Goal: Task Accomplishment & Management: Manage account settings

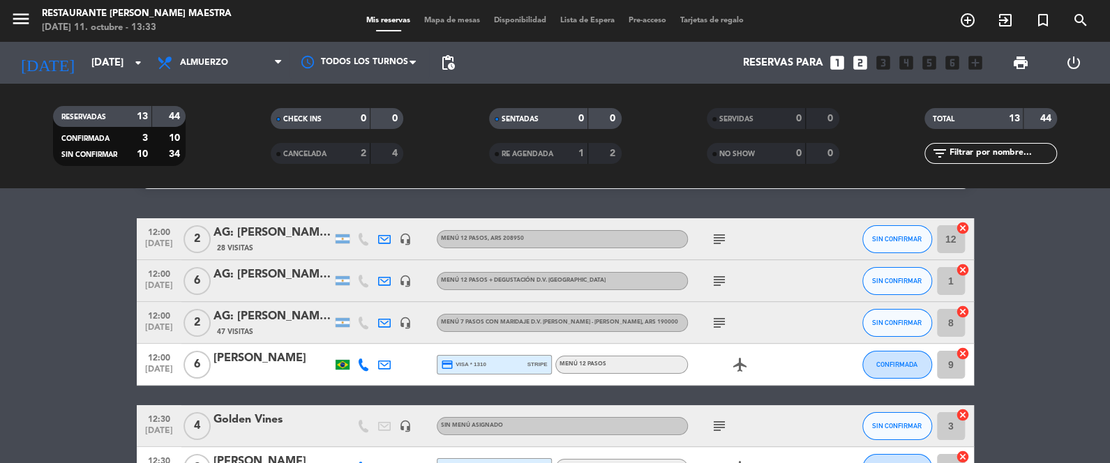
click at [961, 226] on icon "cancel" at bounding box center [963, 228] width 14 height 14
click at [964, 269] on icon "cancel" at bounding box center [963, 270] width 14 height 14
click at [964, 312] on icon "cancel" at bounding box center [963, 312] width 14 height 14
click at [722, 420] on icon "subject" at bounding box center [719, 426] width 17 height 17
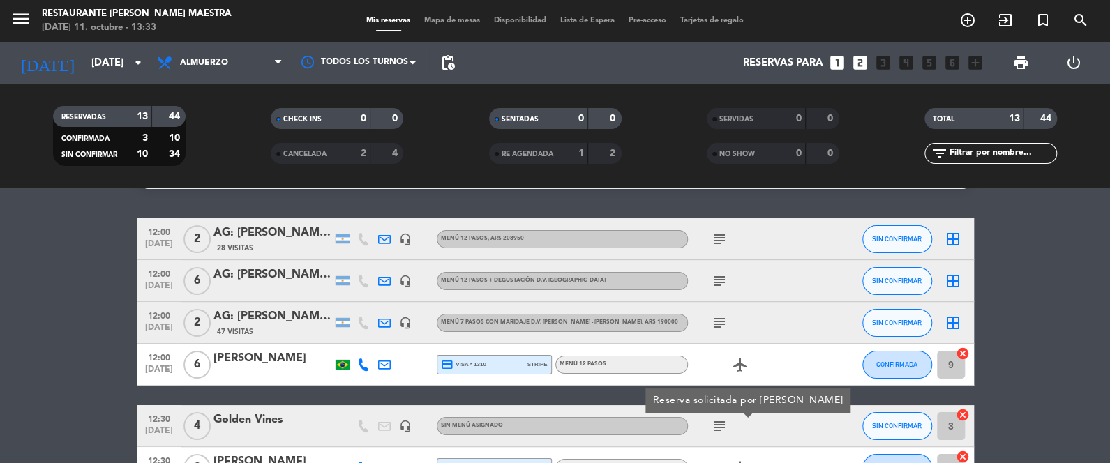
click at [403, 422] on icon "headset_mic" at bounding box center [405, 426] width 13 height 13
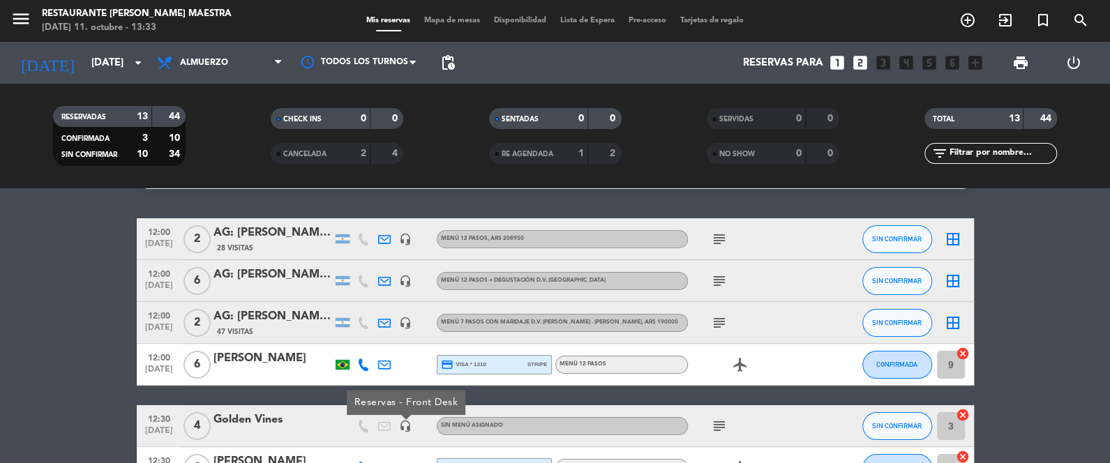
click at [247, 420] on div "Golden Vines" at bounding box center [273, 420] width 119 height 18
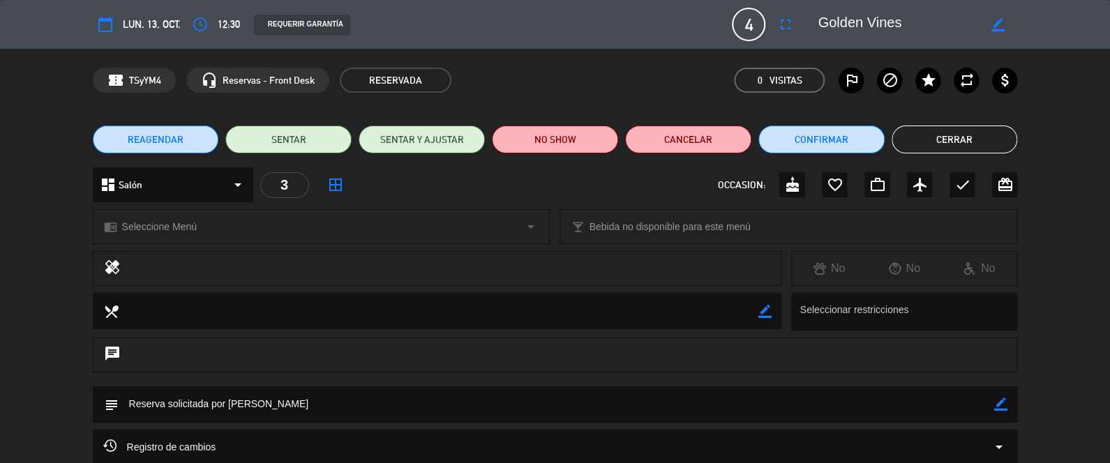
drag, startPoint x: 972, startPoint y: 140, endPoint x: 831, endPoint y: 100, distance: 146.5
click at [971, 140] on button "Cerrar" at bounding box center [955, 140] width 126 height 28
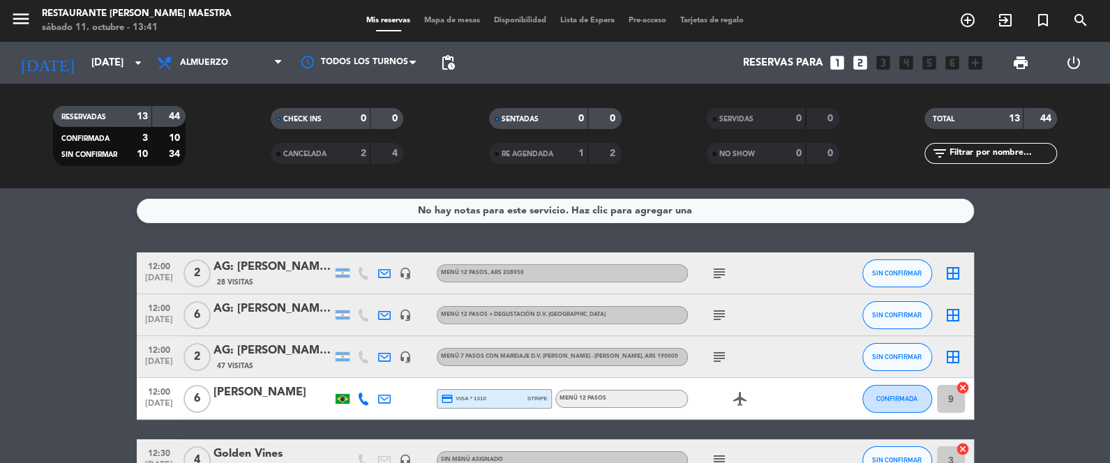
click at [361, 404] on icon at bounding box center [363, 399] width 13 height 13
click at [382, 369] on span "|" at bounding box center [383, 375] width 3 height 15
click at [372, 368] on div "Copiar content_paste |" at bounding box center [367, 375] width 91 height 15
click at [372, 373] on span "content_paste" at bounding box center [372, 376] width 10 height 10
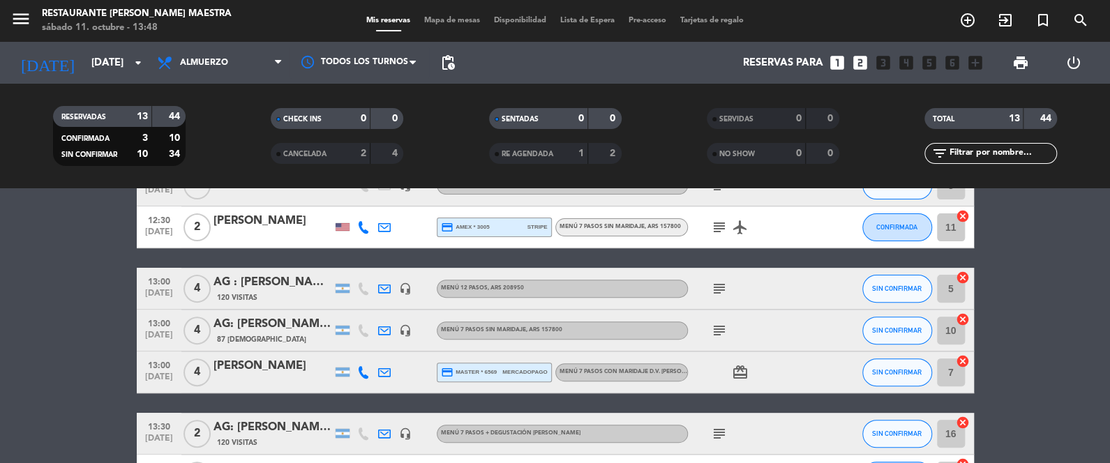
scroll to position [278, 0]
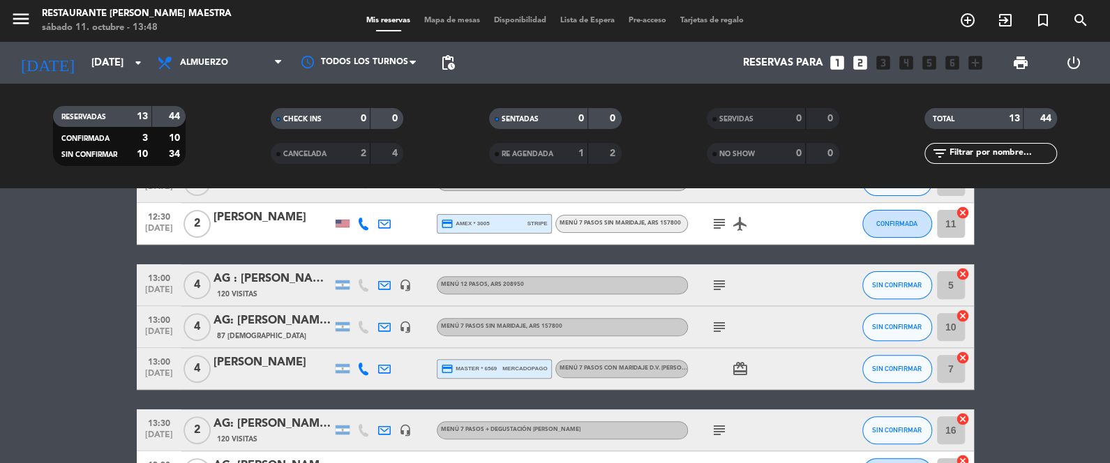
click at [361, 368] on icon at bounding box center [363, 369] width 13 height 13
click at [373, 341] on div "Copiar content_paste |" at bounding box center [367, 345] width 91 height 15
click at [881, 375] on button "SIN CONFIRMAR" at bounding box center [898, 369] width 70 height 28
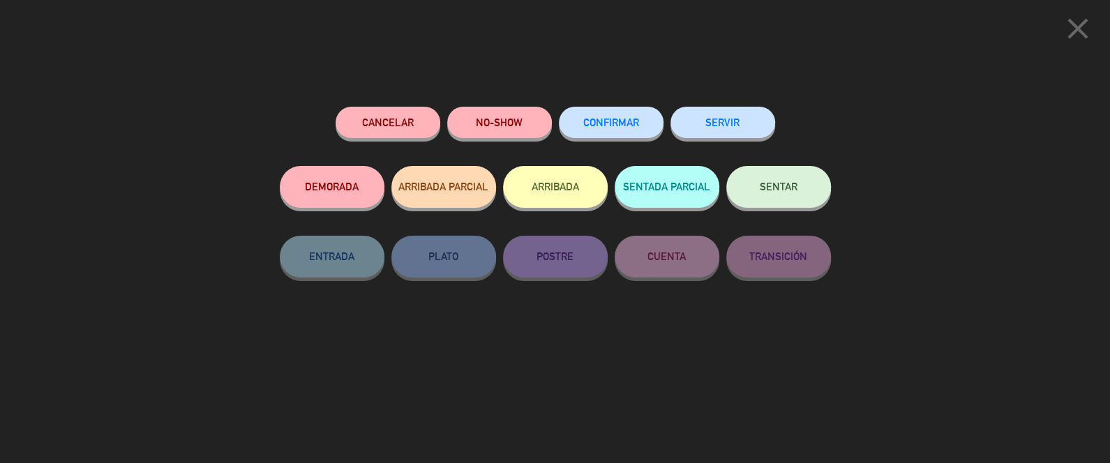
click at [604, 128] on button "CONFIRMAR" at bounding box center [611, 122] width 105 height 31
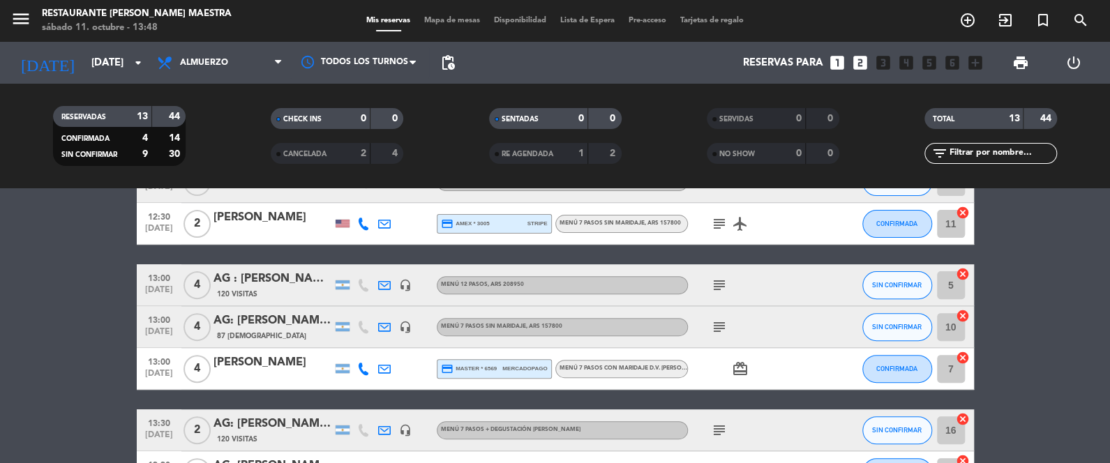
click at [13, 435] on bookings-row "12:00 [DATE] 2 AG: [PERSON_NAME] X2 /TASTIC TRAVEL 28 Visitas headset_mic Menú …" at bounding box center [555, 285] width 1110 height 622
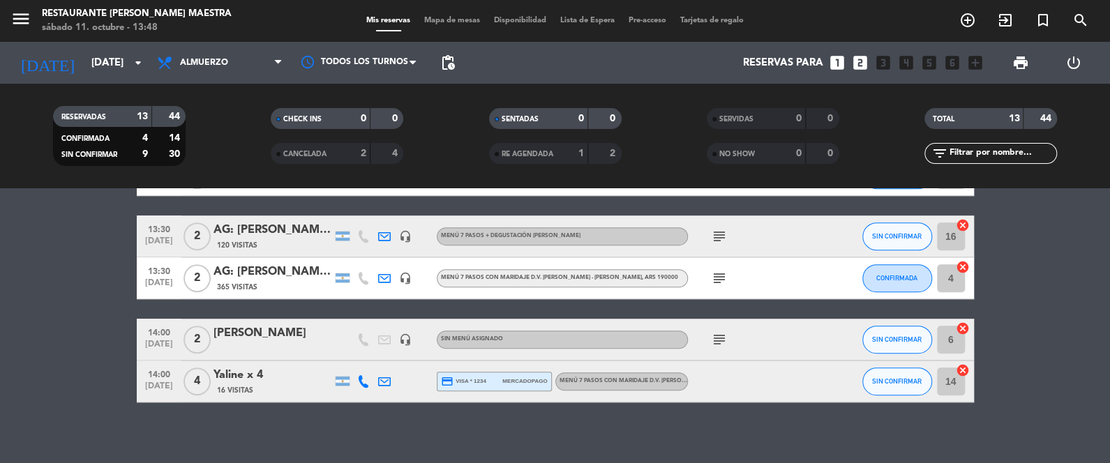
scroll to position [482, 0]
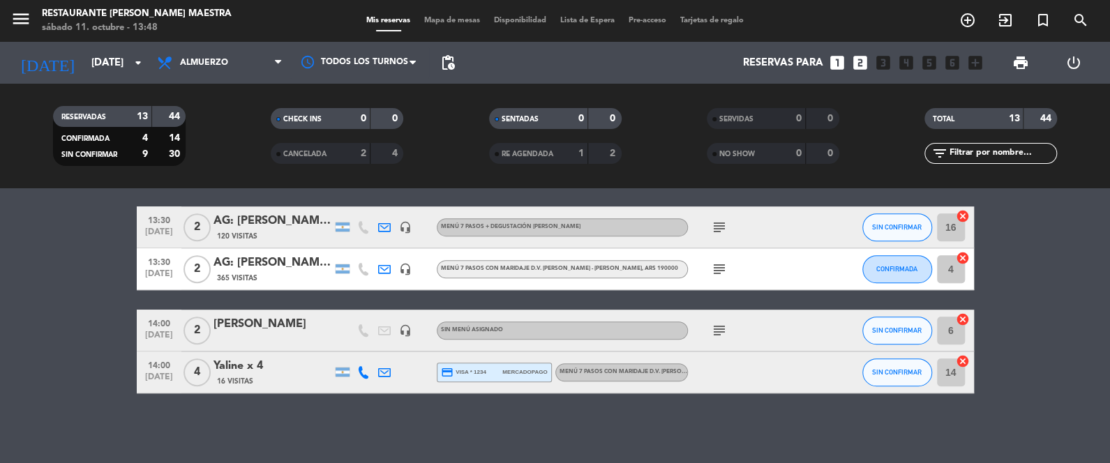
click at [719, 332] on icon "subject" at bounding box center [719, 330] width 17 height 17
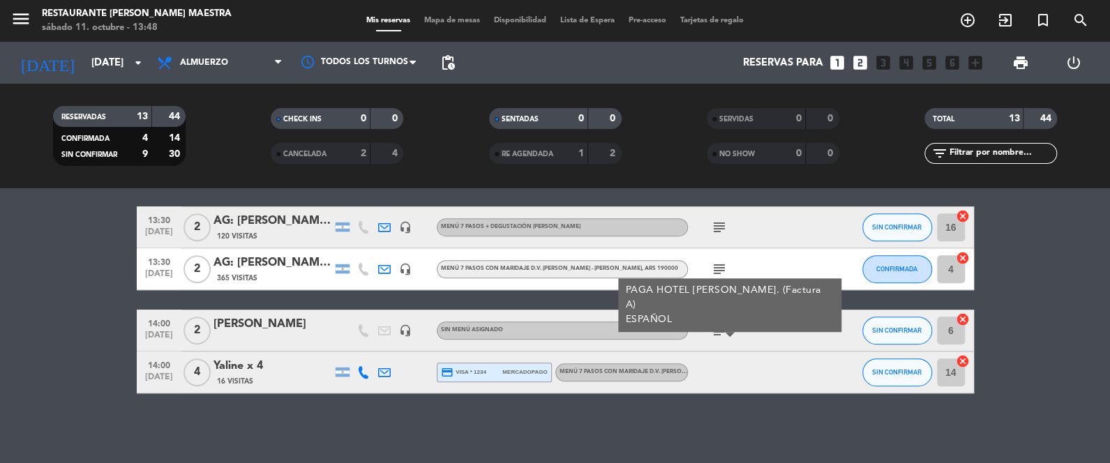
click at [1071, 371] on bookings-row "12:00 [DATE] 2 AG: [PERSON_NAME] X2 /TASTIC TRAVEL 28 Visitas headset_mic Menú …" at bounding box center [555, 82] width 1110 height 622
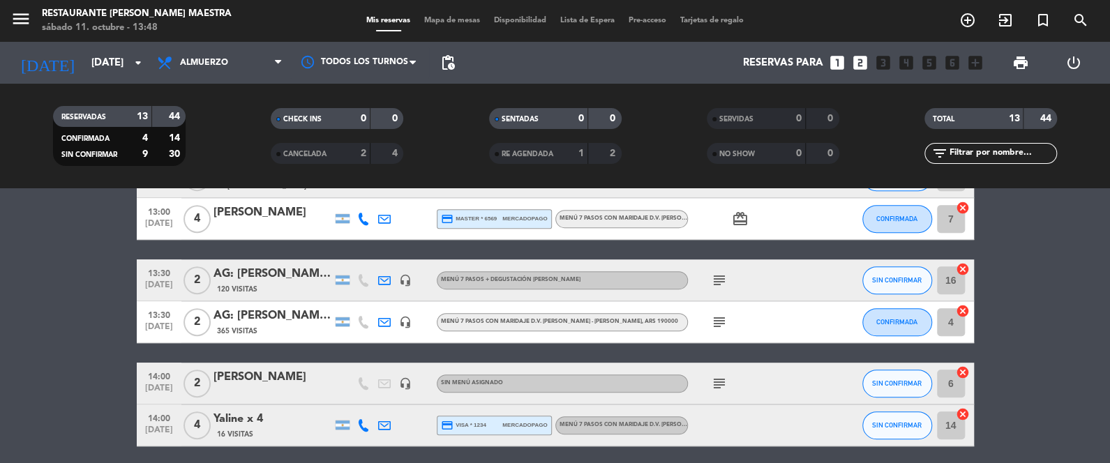
scroll to position [447, 0]
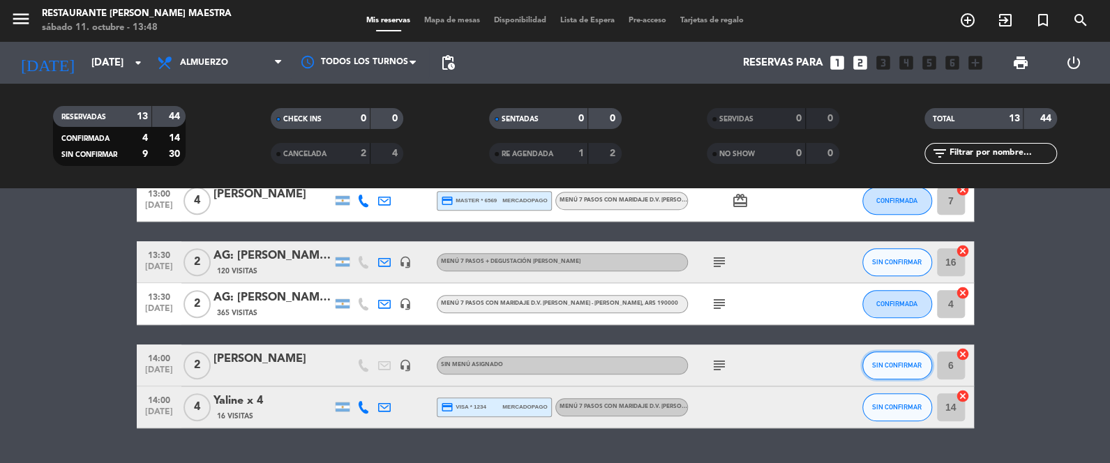
click at [910, 373] on button "SIN CONFIRMAR" at bounding box center [898, 366] width 70 height 28
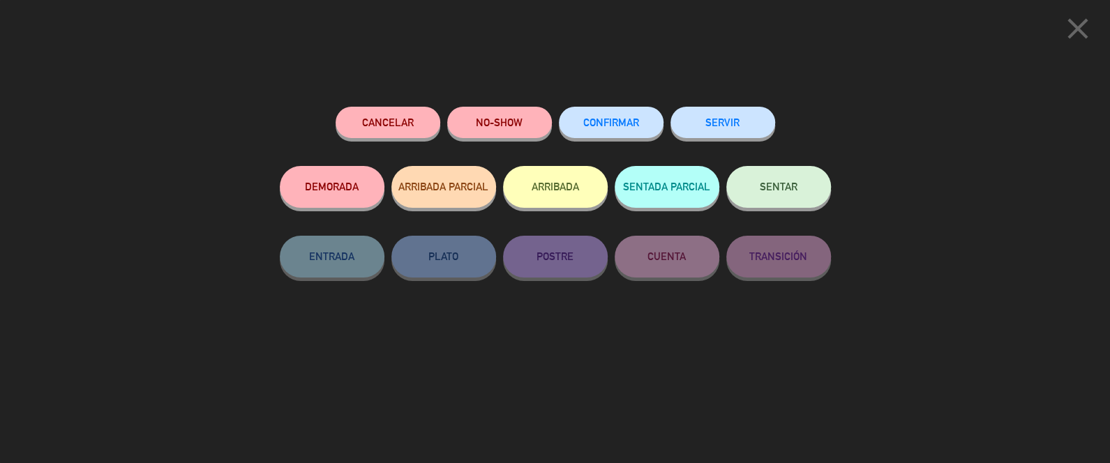
click at [612, 129] on button "CONFIRMAR" at bounding box center [611, 122] width 105 height 31
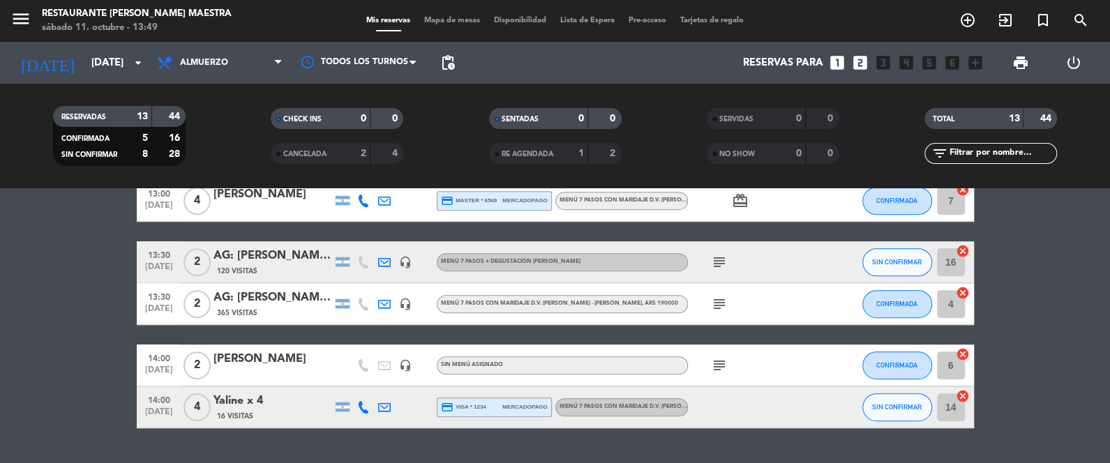
click at [242, 404] on div "Yaline x 4" at bounding box center [273, 401] width 119 height 18
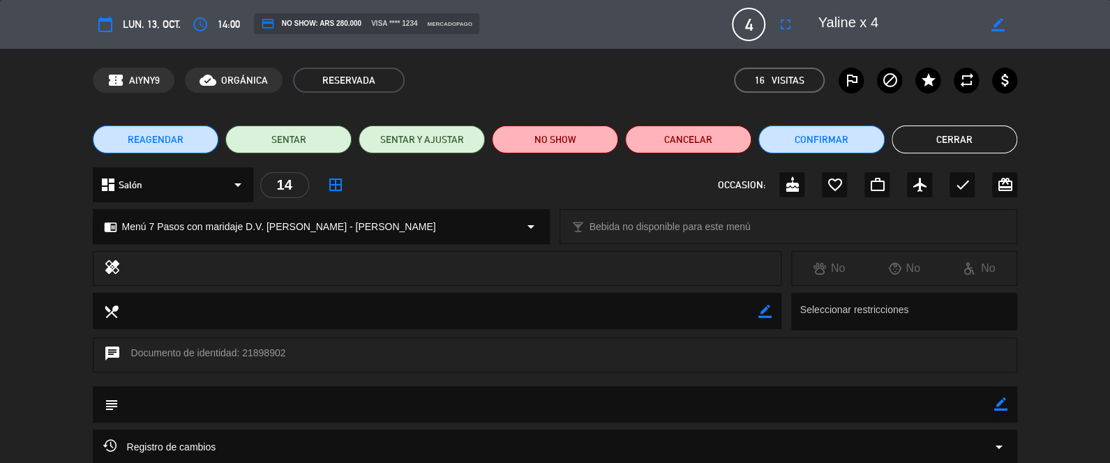
click at [1000, 406] on icon "border_color" at bounding box center [1000, 404] width 13 height 13
click at [375, 405] on textarea at bounding box center [557, 405] width 876 height 36
type textarea "S"
type textarea "s"
type textarea "SIN CONFIRMAR. INTENTAN CANCELAR FUERA DE PLAZO"
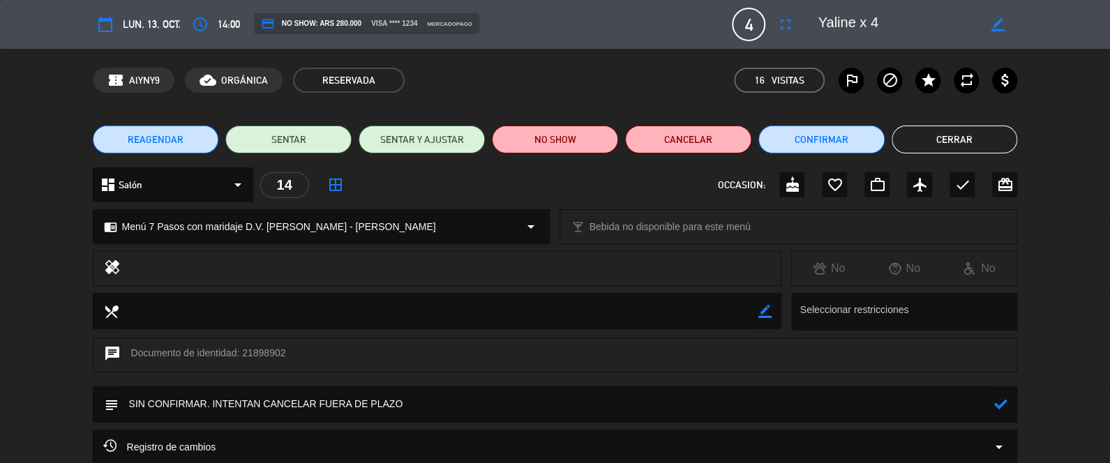
click at [1005, 401] on icon at bounding box center [1000, 404] width 13 height 13
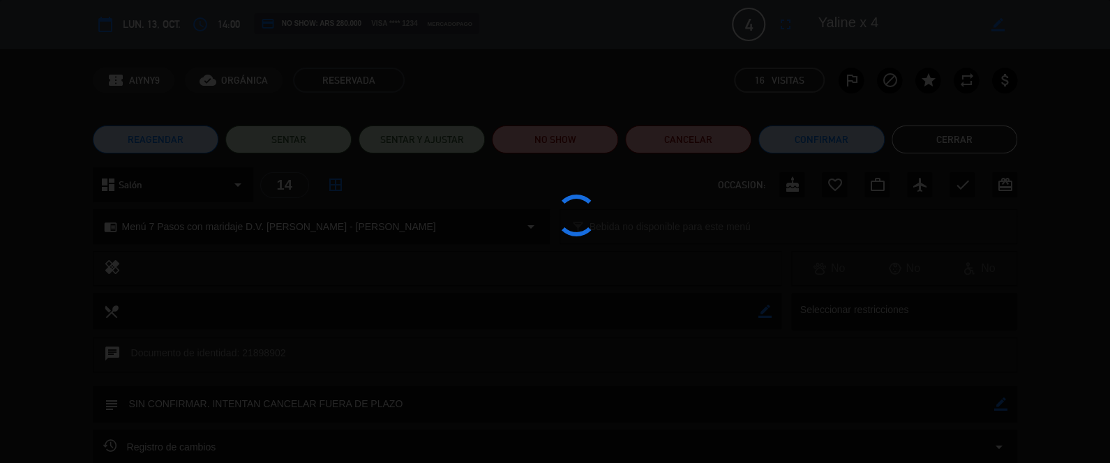
drag, startPoint x: 1106, startPoint y: 306, endPoint x: 1061, endPoint y: 262, distance: 63.7
click at [1102, 304] on div at bounding box center [555, 231] width 1110 height 463
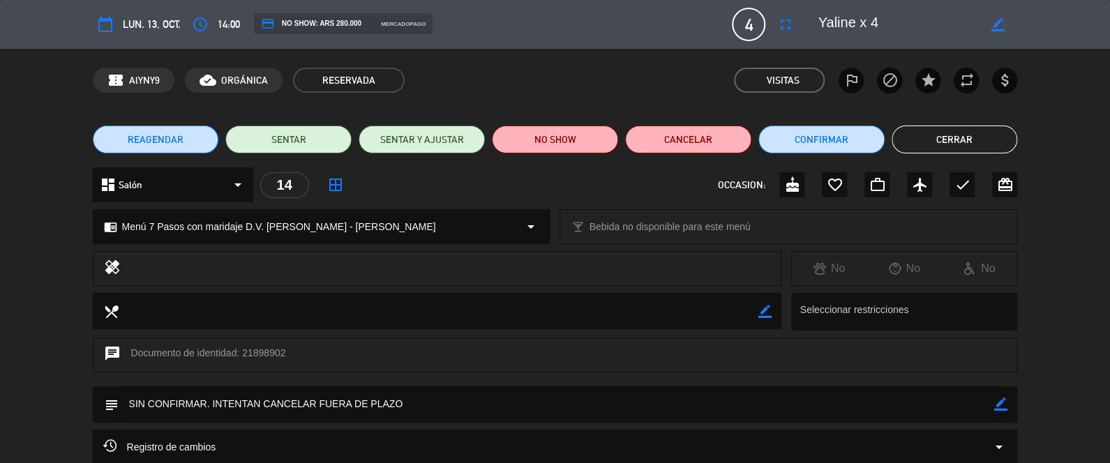
click at [994, 138] on button "Cerrar" at bounding box center [955, 140] width 126 height 28
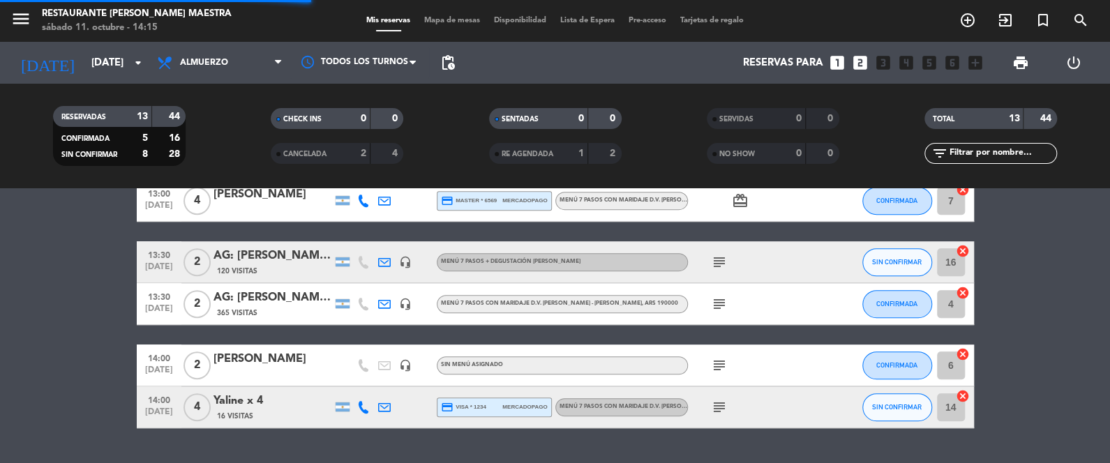
click at [49, 346] on bookings-row "12:00 [DATE] 2 AG: [PERSON_NAME] X2 /TASTIC TRAVEL 28 Visitas headset_mic Menú …" at bounding box center [555, 117] width 1110 height 622
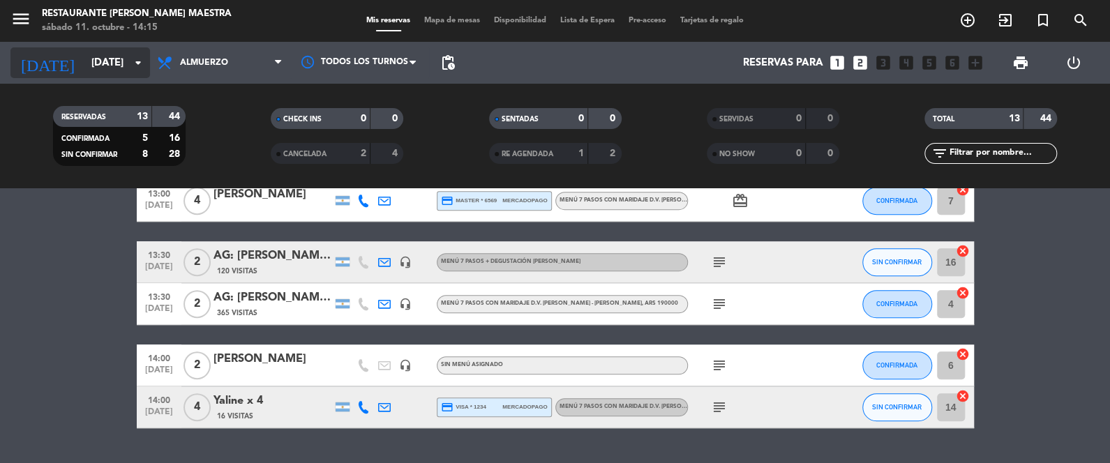
click at [91, 58] on input "[DATE]" at bounding box center [151, 63] width 134 height 26
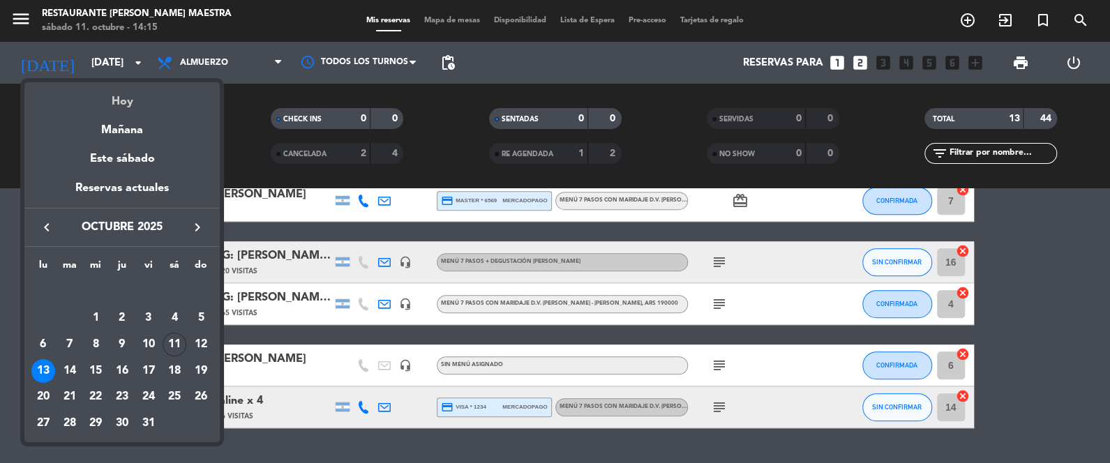
click at [110, 103] on div "Hoy" at bounding box center [121, 96] width 195 height 29
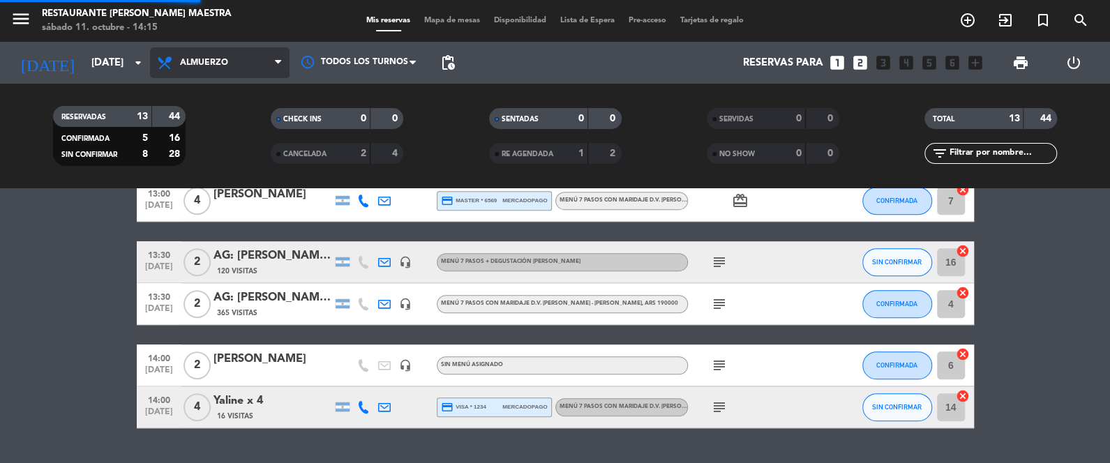
click at [177, 61] on span "Almuerzo" at bounding box center [220, 62] width 140 height 31
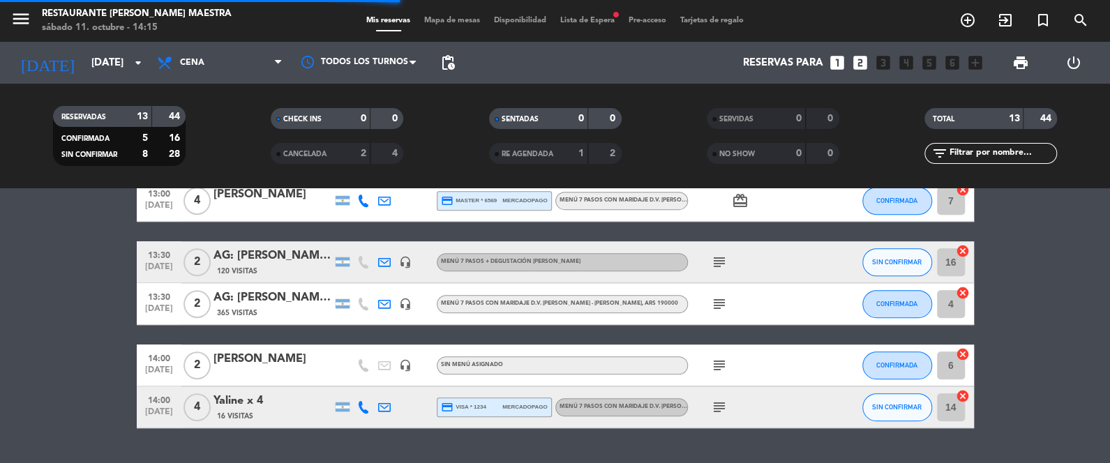
click at [197, 153] on div "menu Restaurante [PERSON_NAME] Maestra [DATE] 11. octubre - 14:15 Mis reservas …" at bounding box center [555, 94] width 1110 height 188
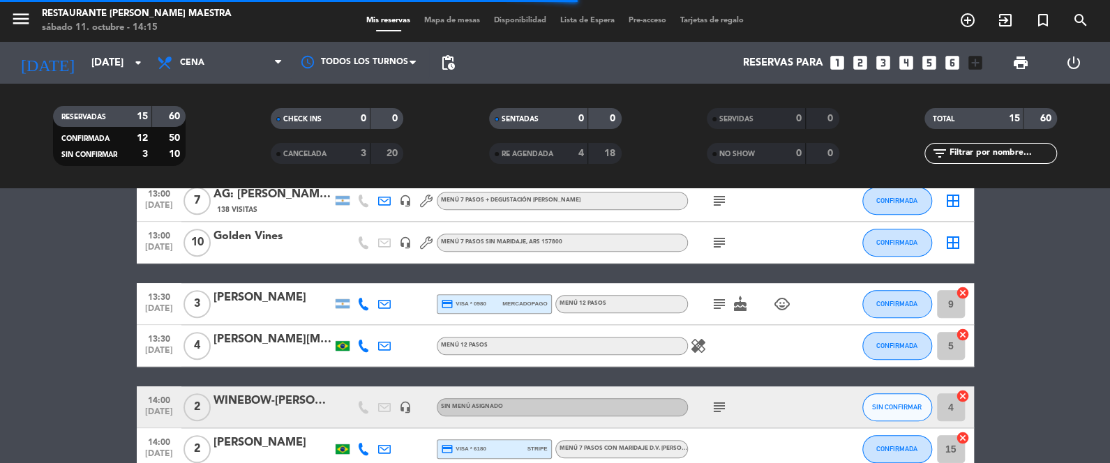
click at [14, 331] on bookings-row "12:00 [DATE] 7 AG: [PERSON_NAME] X 7 / [PERSON_NAME] 138 [DEMOGRAPHIC_DATA] hea…" at bounding box center [555, 159] width 1110 height 706
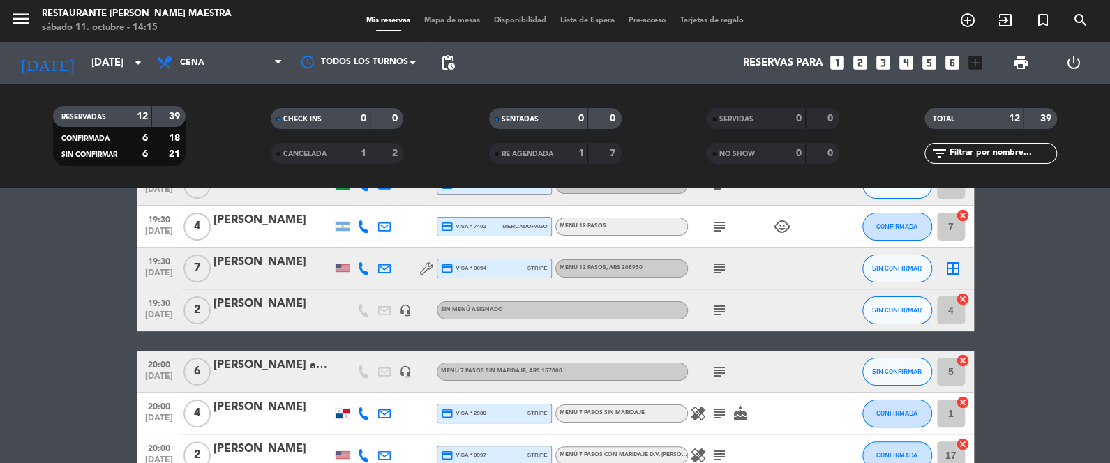
scroll to position [0, 0]
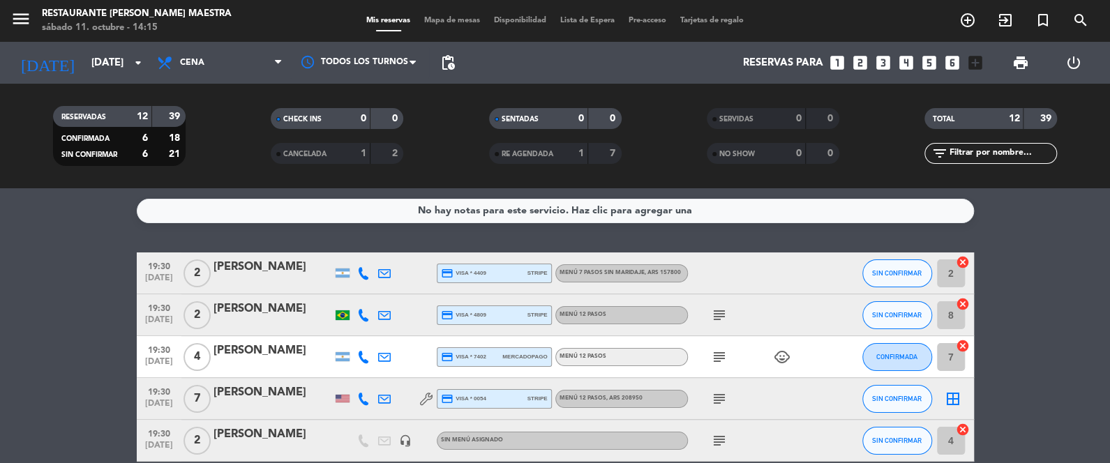
drag, startPoint x: 373, startPoint y: 274, endPoint x: 364, endPoint y: 280, distance: 11.3
click at [365, 280] on div "19:30 [DATE] 2 [PERSON_NAME] credit_card visa * 4409 stripe Menú 7 Pasos sin ma…" at bounding box center [555, 274] width 837 height 42
click at [360, 279] on icon at bounding box center [363, 273] width 13 height 13
drag, startPoint x: 361, startPoint y: 246, endPoint x: 318, endPoint y: 29, distance: 221.4
click at [361, 244] on button "Copiar content_paste" at bounding box center [359, 250] width 43 height 15
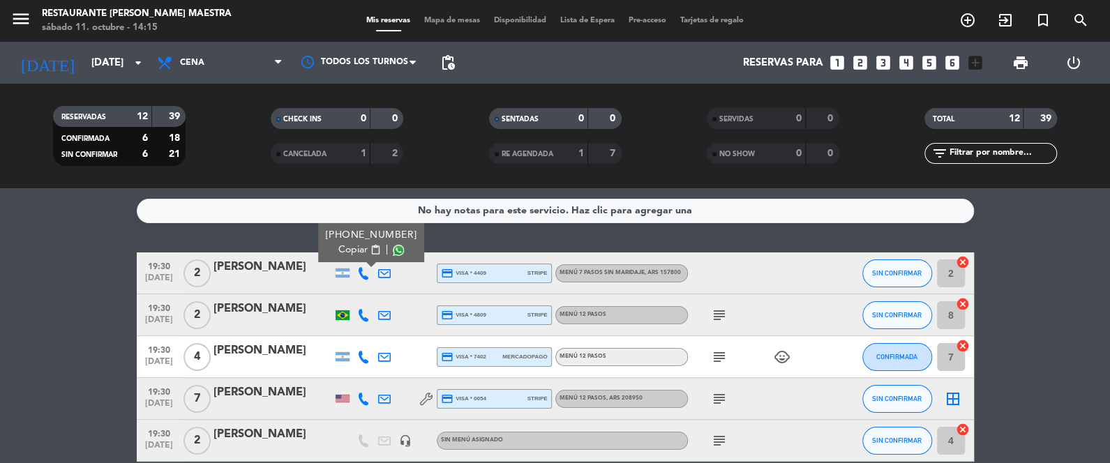
click at [232, 269] on div "[PERSON_NAME]" at bounding box center [273, 267] width 119 height 18
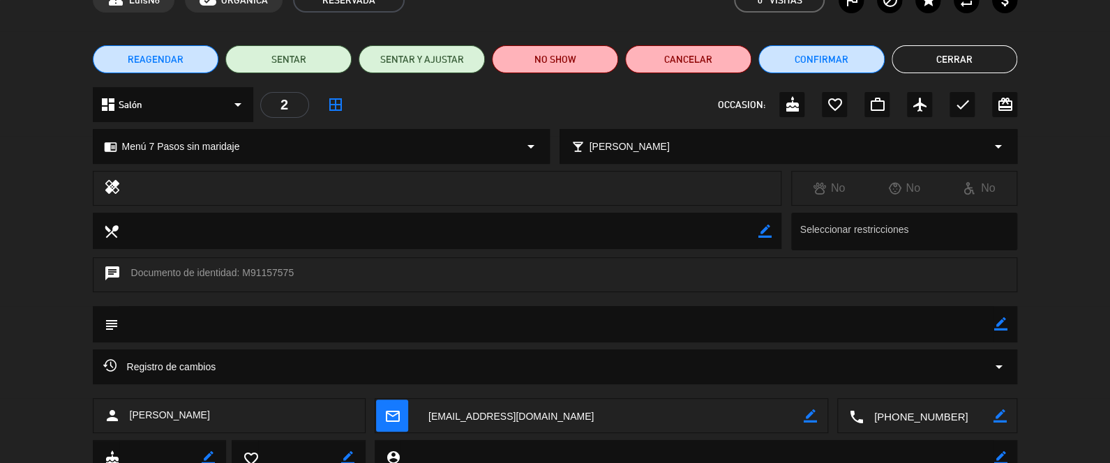
scroll to position [65, 0]
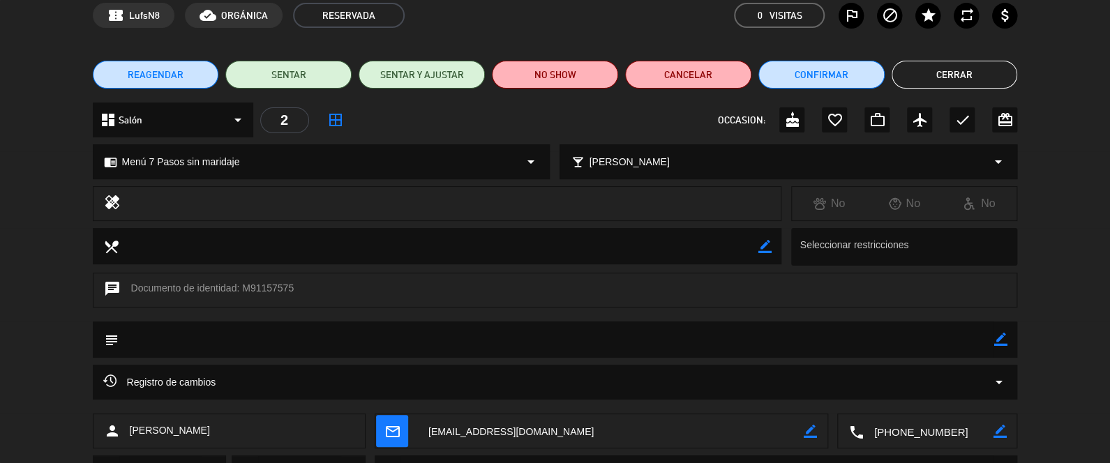
click at [387, 433] on icon "mail_outline" at bounding box center [392, 431] width 15 height 15
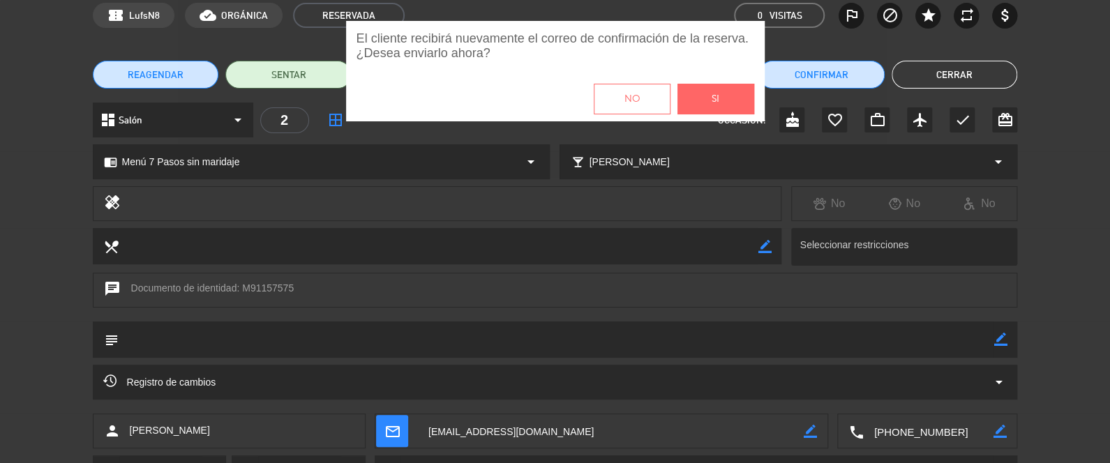
click at [705, 94] on button "Si" at bounding box center [716, 99] width 77 height 31
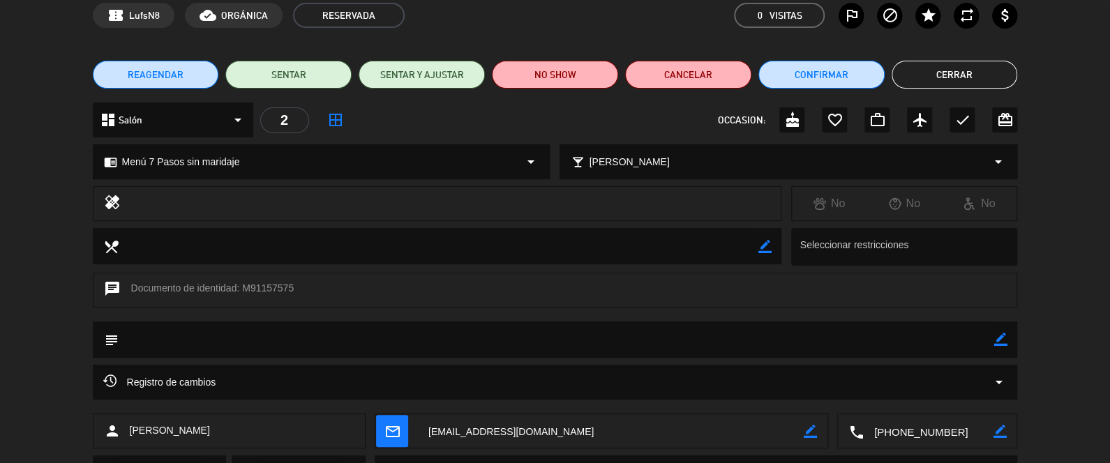
click at [1005, 57] on div "REAGENDAR SENTAR SENTAR Y AJUSTAR NO SHOW Cancelar Confirmar Cerrar" at bounding box center [555, 75] width 1110 height 56
click at [999, 70] on button "Cerrar" at bounding box center [955, 75] width 126 height 28
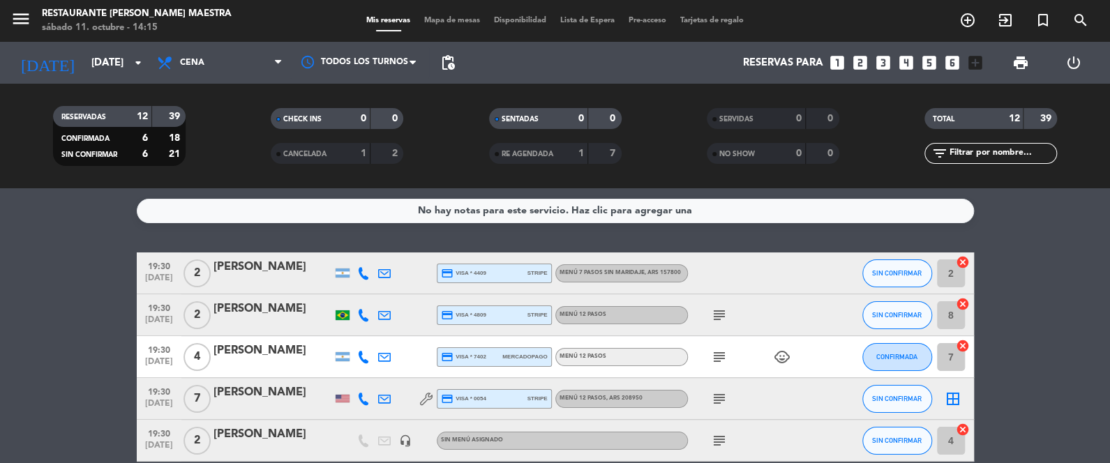
click at [368, 318] on icon at bounding box center [363, 315] width 13 height 13
drag, startPoint x: 365, startPoint y: 292, endPoint x: 352, endPoint y: 225, distance: 67.5
click at [367, 292] on span "content_paste" at bounding box center [372, 292] width 10 height 10
click at [886, 309] on button "SIN CONFIRMAR" at bounding box center [898, 315] width 70 height 28
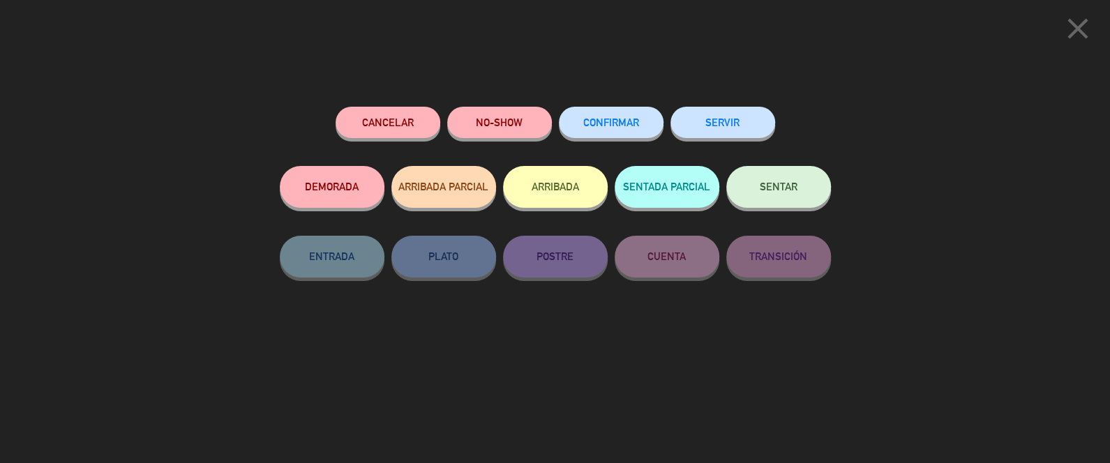
drag, startPoint x: 624, startPoint y: 126, endPoint x: 94, endPoint y: 121, distance: 529.7
click at [623, 125] on span "CONFIRMAR" at bounding box center [611, 123] width 56 height 12
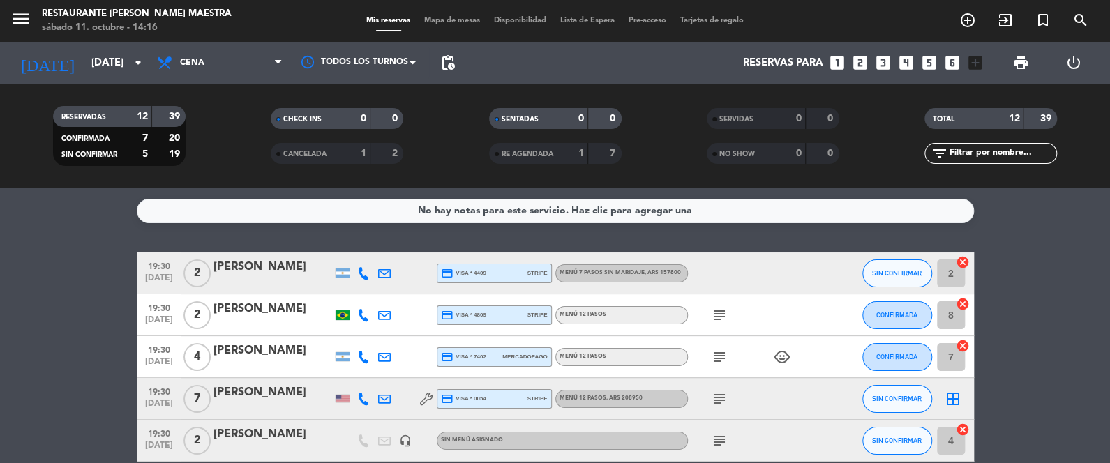
click at [363, 354] on icon at bounding box center [363, 357] width 13 height 13
click at [366, 322] on div "[PHONE_NUMBER]" at bounding box center [370, 319] width 91 height 15
click at [365, 327] on button "Copiar content_paste" at bounding box center [359, 334] width 43 height 15
click at [1058, 179] on div "RESERVADAS 12 39 CONFIRMADA 7 20 SIN CONFIRMAR 5 19 CHECK INS 0 0 CANCELADA 1 2…" at bounding box center [555, 136] width 1110 height 105
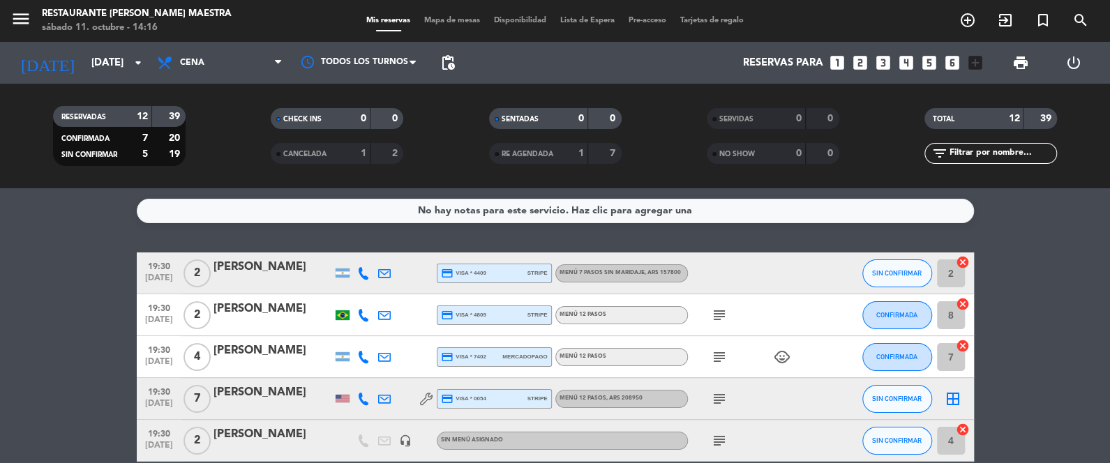
click at [372, 401] on div at bounding box center [363, 398] width 21 height 41
click at [359, 402] on icon at bounding box center [363, 399] width 13 height 13
click at [373, 373] on span "content_paste" at bounding box center [378, 376] width 10 height 10
click at [373, 371] on span "content_paste" at bounding box center [378, 376] width 10 height 10
drag, startPoint x: 276, startPoint y: 397, endPoint x: 211, endPoint y: 398, distance: 64.9
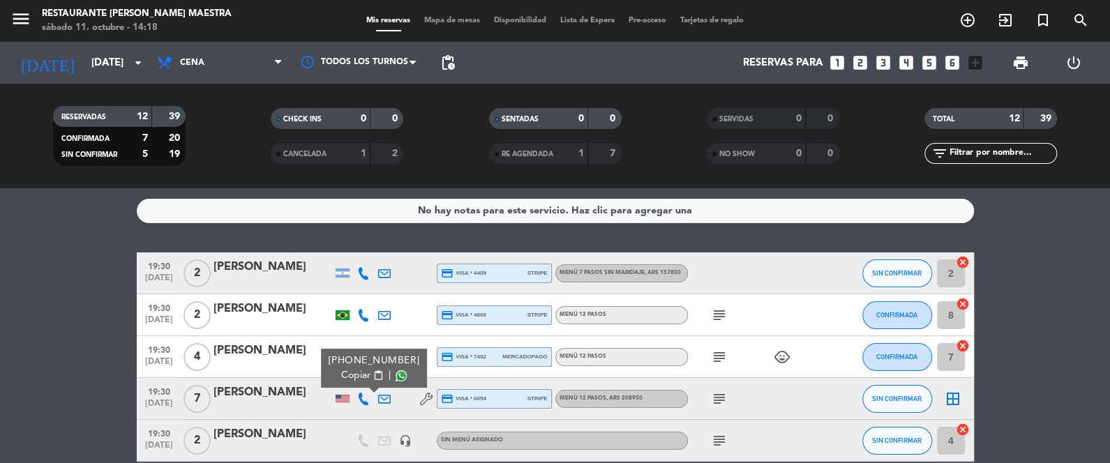
click at [211, 398] on div "19:30 [DATE] 7 [PERSON_NAME] [PHONE_NUMBER] Copiar content_paste | credit_card …" at bounding box center [555, 399] width 837 height 42
copy div "[PERSON_NAME]"
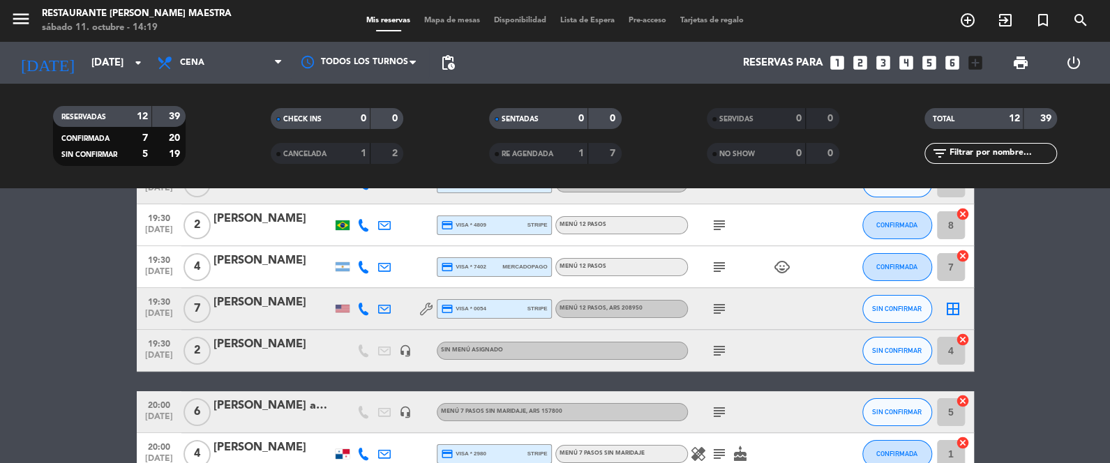
scroll to position [104, 0]
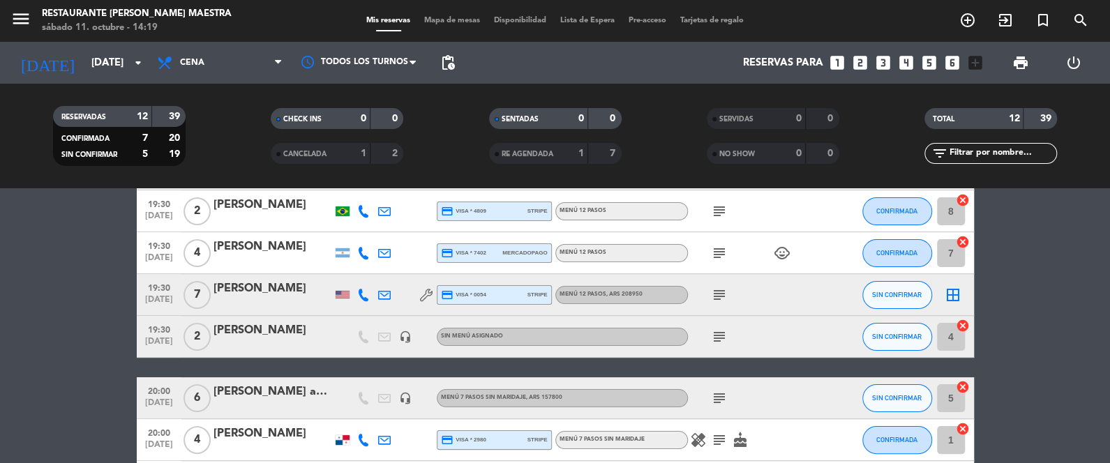
click at [410, 335] on icon "headset_mic" at bounding box center [405, 337] width 13 height 13
click at [402, 403] on div "headset_mic" at bounding box center [405, 398] width 21 height 41
click at [402, 400] on icon "headset_mic" at bounding box center [405, 398] width 13 height 13
click at [722, 391] on icon "subject" at bounding box center [719, 398] width 17 height 17
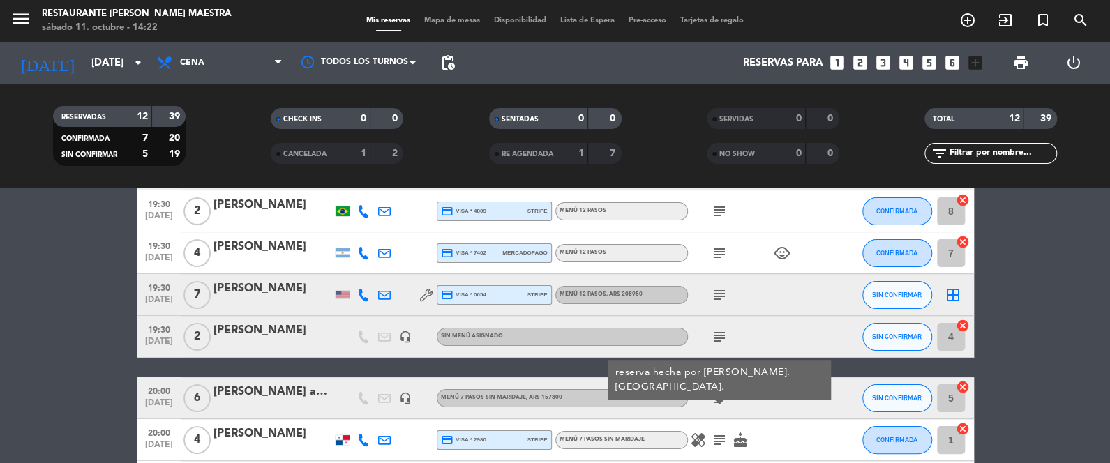
click at [8, 414] on bookings-row "19:30 [DATE] 2 [PERSON_NAME] credit_card visa * 4409 stripe Menú 7 Pasos sin ma…" at bounding box center [555, 429] width 1110 height 561
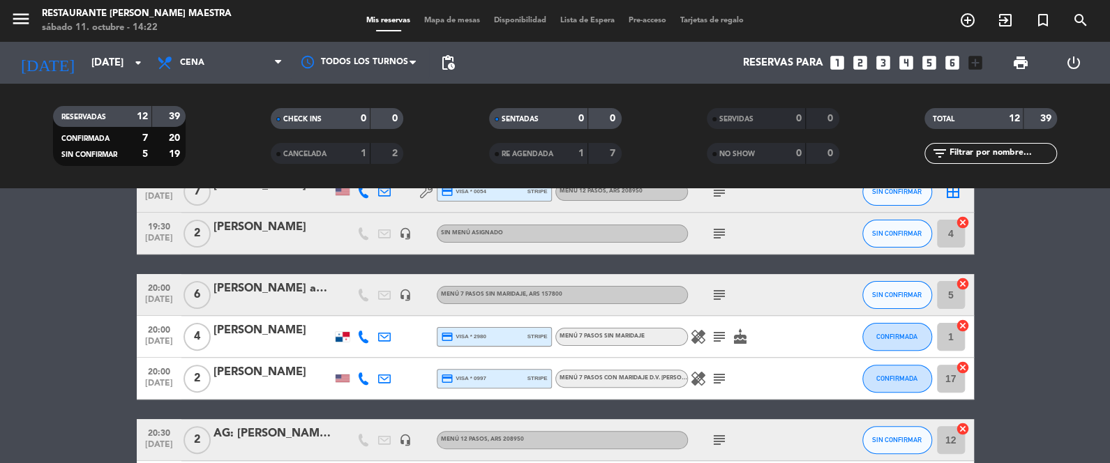
scroll to position [209, 0]
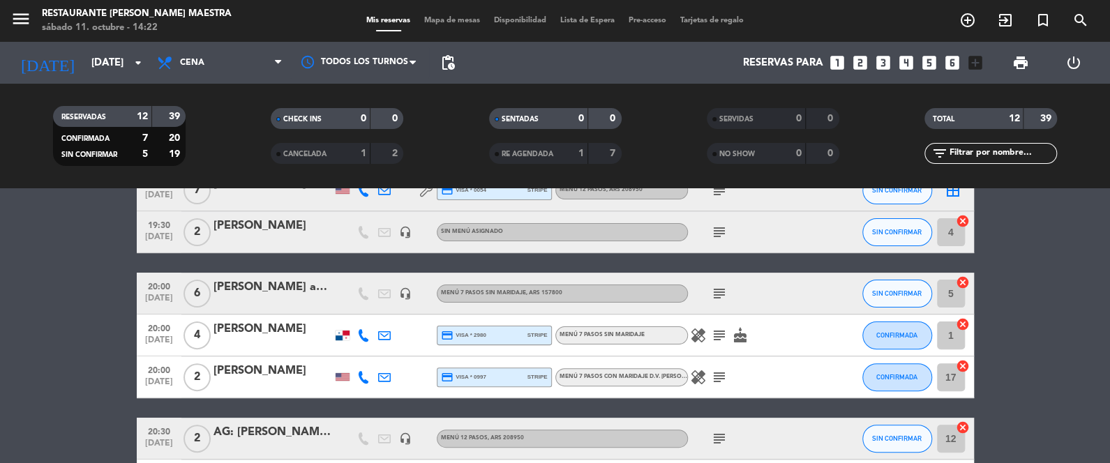
click at [360, 331] on icon at bounding box center [363, 335] width 13 height 13
click at [354, 306] on span "Copiar" at bounding box center [355, 312] width 29 height 15
click at [696, 331] on icon "healing" at bounding box center [698, 335] width 17 height 17
click at [360, 377] on icon at bounding box center [363, 377] width 13 height 13
click at [356, 350] on span "Copiar" at bounding box center [355, 354] width 29 height 15
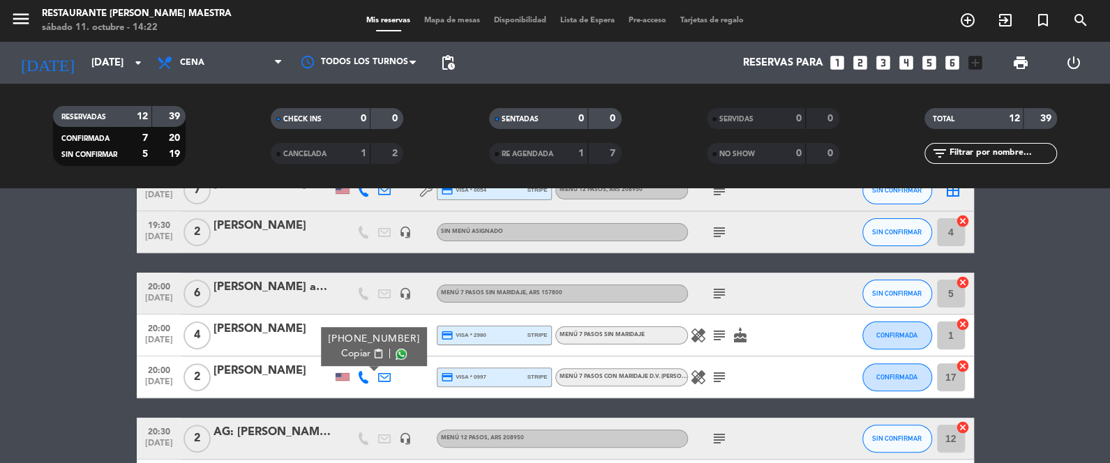
drag, startPoint x: 284, startPoint y: 368, endPoint x: 205, endPoint y: 377, distance: 79.4
click at [205, 377] on div "20:00 [DATE] 2 [PERSON_NAME] [PHONE_NUMBER] Copiar content_paste | credit_card …" at bounding box center [555, 378] width 837 height 42
copy div "[PERSON_NAME]"
click at [51, 397] on bookings-row "19:30 [DATE] 2 [PERSON_NAME] credit_card visa * 4409 stripe Menú 7 Pasos sin ma…" at bounding box center [555, 324] width 1110 height 561
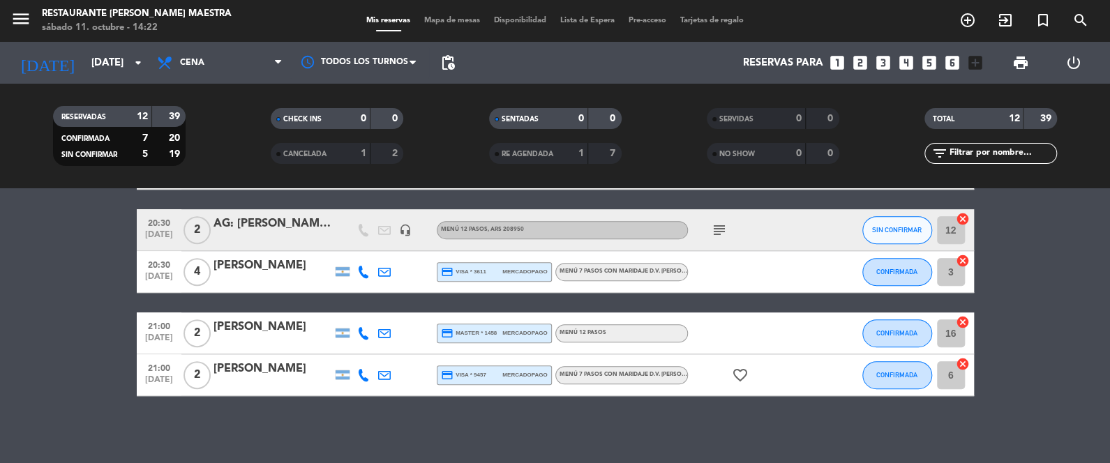
scroll to position [419, 0]
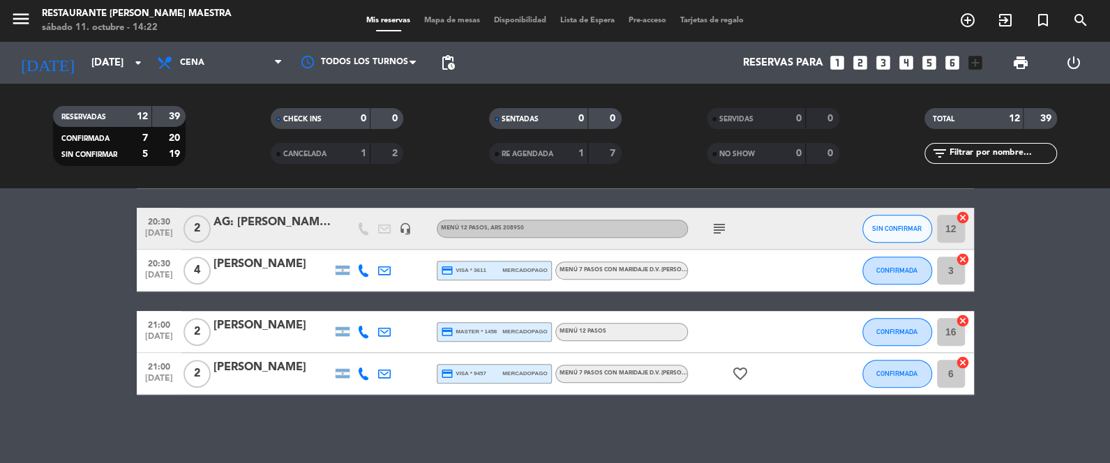
click at [365, 270] on icon at bounding box center [363, 270] width 13 height 13
click at [370, 248] on span "content_paste" at bounding box center [375, 247] width 10 height 10
drag, startPoint x: 297, startPoint y: 267, endPoint x: 204, endPoint y: 269, distance: 93.5
click at [204, 269] on div "20:30 [DATE] 4 [PERSON_NAME] [PHONE_NUMBER] Copiar content_paste | credit_card …" at bounding box center [555, 271] width 837 height 42
copy div "[PERSON_NAME]"
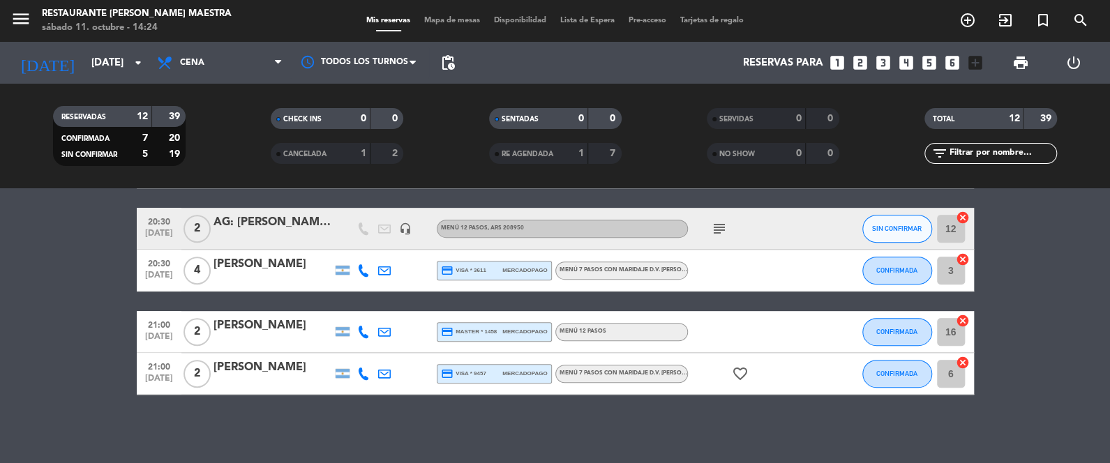
click at [10, 343] on bookings-row "19:30 [DATE] 2 [PERSON_NAME] credit_card visa * 4409 stripe Menú 7 Pasos sin ma…" at bounding box center [555, 114] width 1110 height 561
click at [357, 334] on icon at bounding box center [363, 332] width 13 height 13
drag, startPoint x: 366, startPoint y: 306, endPoint x: 346, endPoint y: 280, distance: 32.9
click at [370, 307] on span "content_paste" at bounding box center [375, 309] width 10 height 10
click at [245, 320] on div "[PERSON_NAME]" at bounding box center [273, 326] width 119 height 18
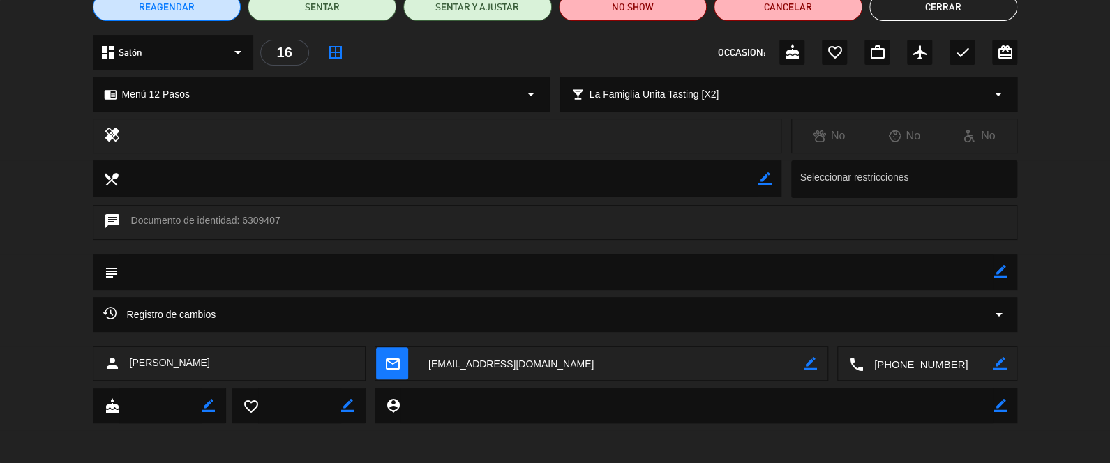
scroll to position [135, 0]
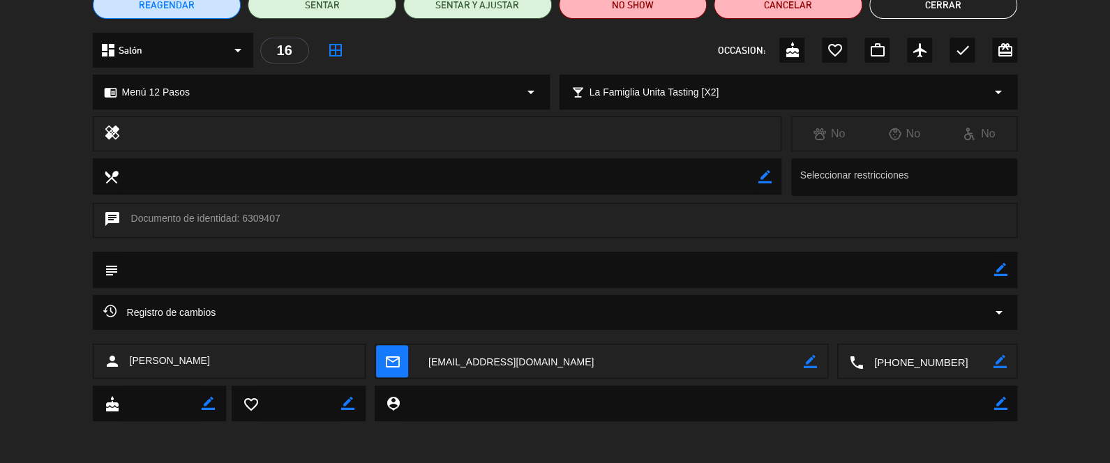
click at [962, 2] on button "Cerrar" at bounding box center [943, 5] width 149 height 28
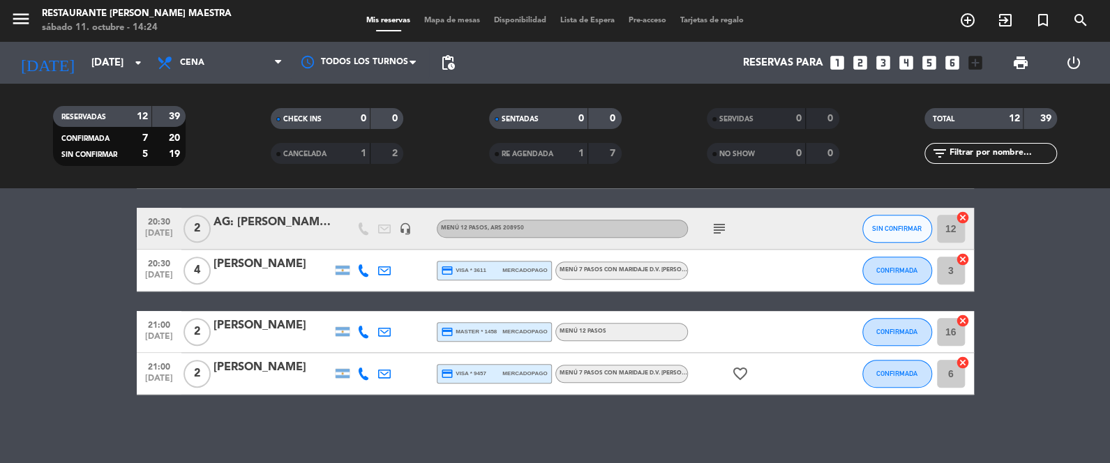
click at [472, 328] on span "credit_card master * 1458" at bounding box center [469, 332] width 57 height 13
click at [299, 324] on div "[PERSON_NAME]" at bounding box center [273, 326] width 119 height 18
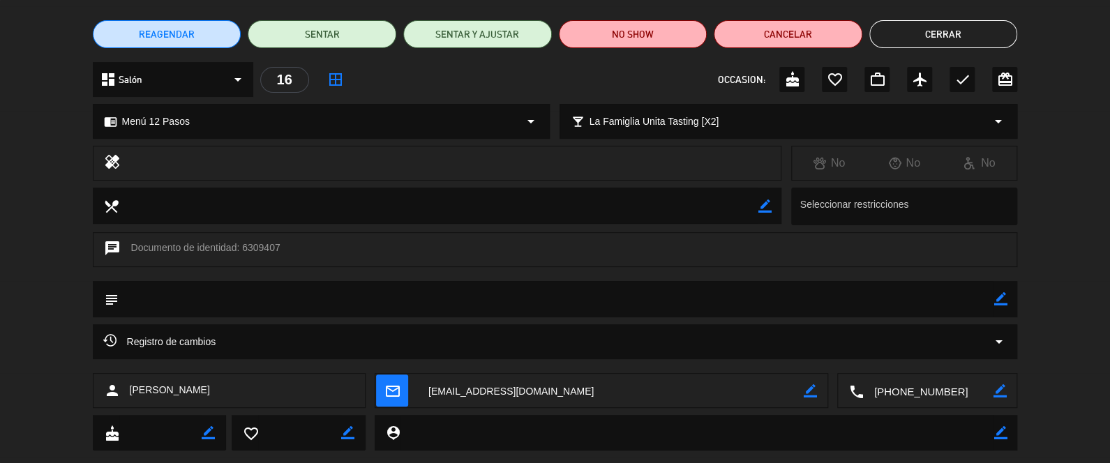
scroll to position [100, 0]
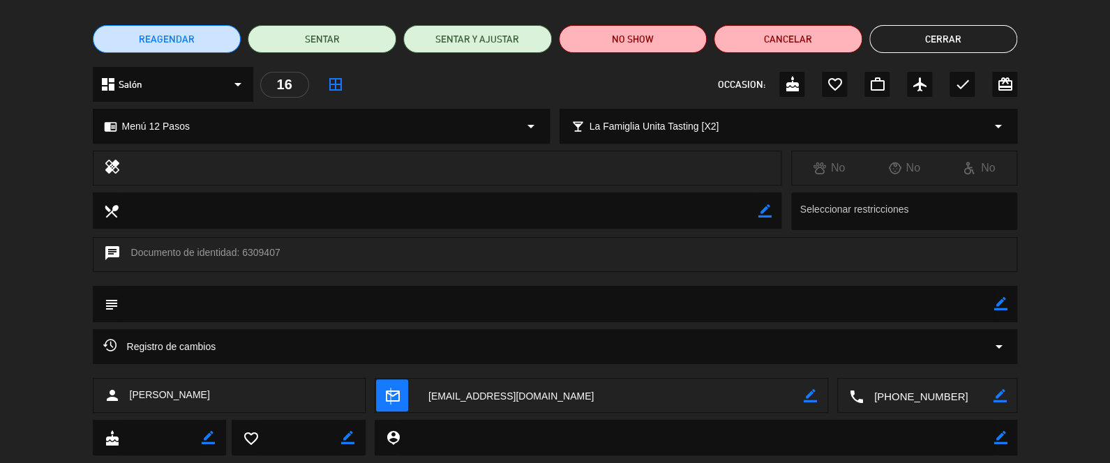
click at [389, 399] on icon "mail_outline" at bounding box center [392, 395] width 15 height 15
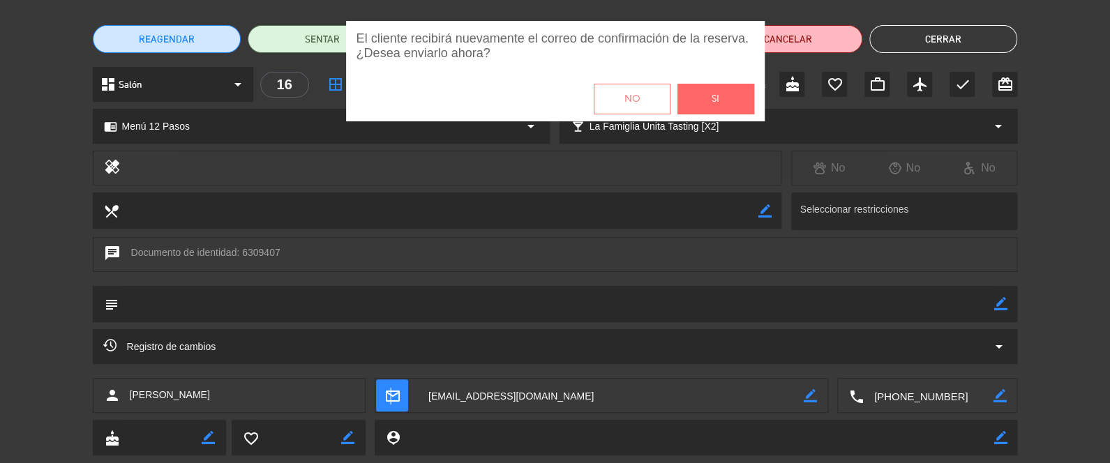
drag, startPoint x: 726, startPoint y: 101, endPoint x: 719, endPoint y: 111, distance: 12.0
click at [724, 105] on button "Si" at bounding box center [716, 99] width 77 height 31
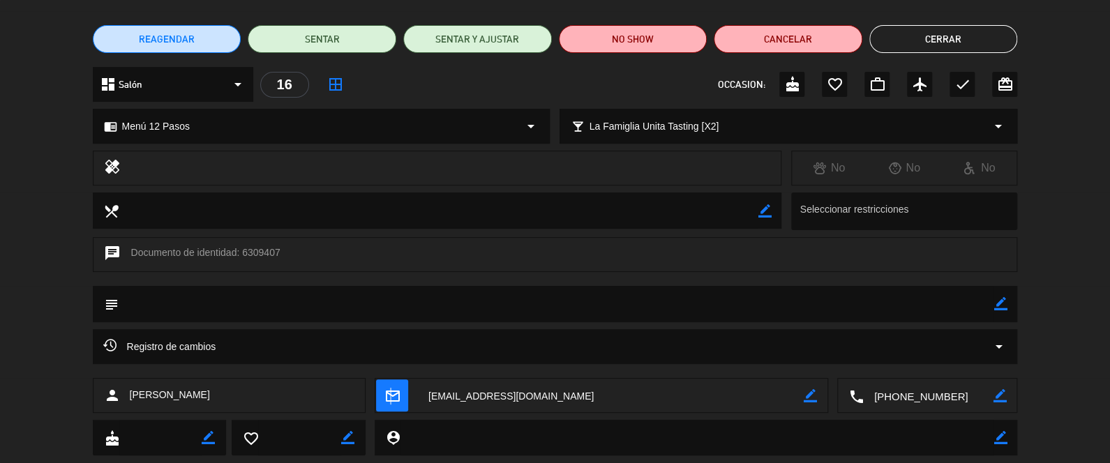
click at [961, 25] on button "Cerrar" at bounding box center [943, 39] width 149 height 28
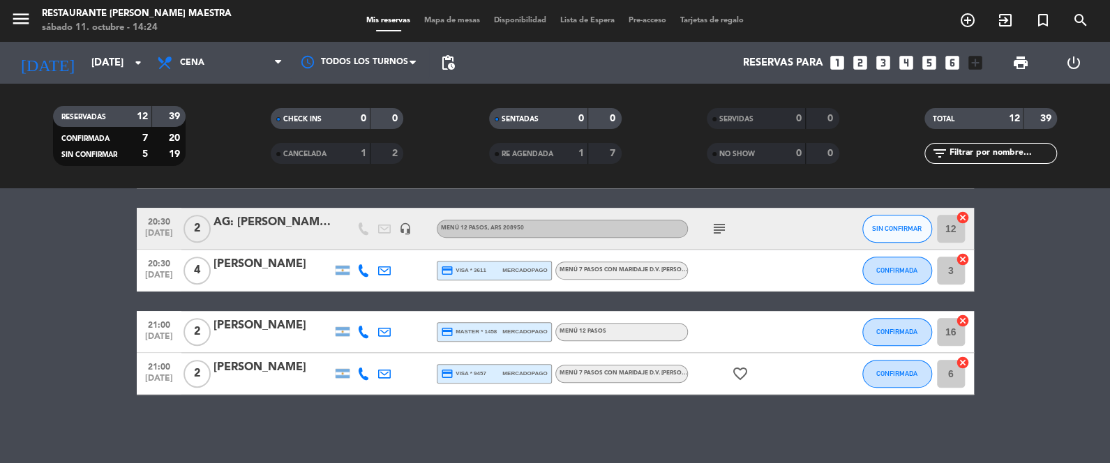
click at [360, 368] on icon at bounding box center [363, 374] width 13 height 13
drag, startPoint x: 364, startPoint y: 346, endPoint x: 354, endPoint y: 324, distance: 24.4
click at [370, 345] on span "content_paste" at bounding box center [375, 350] width 10 height 10
click at [362, 269] on icon at bounding box center [363, 270] width 13 height 13
drag, startPoint x: 31, startPoint y: 419, endPoint x: 22, endPoint y: 423, distance: 9.1
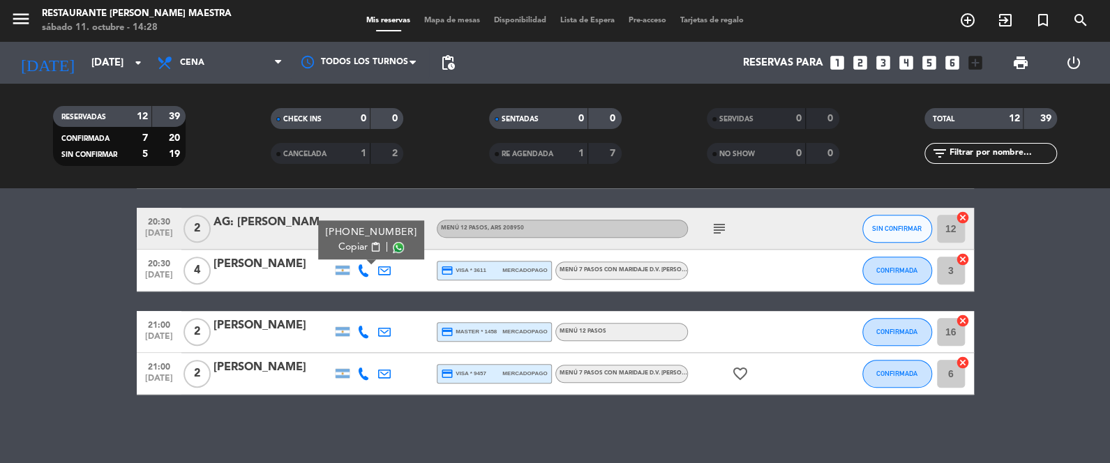
click at [23, 421] on div "No hay notas para este servicio. Haz clic para agregar una 19:30 [DATE] 2 [PERS…" at bounding box center [555, 325] width 1110 height 275
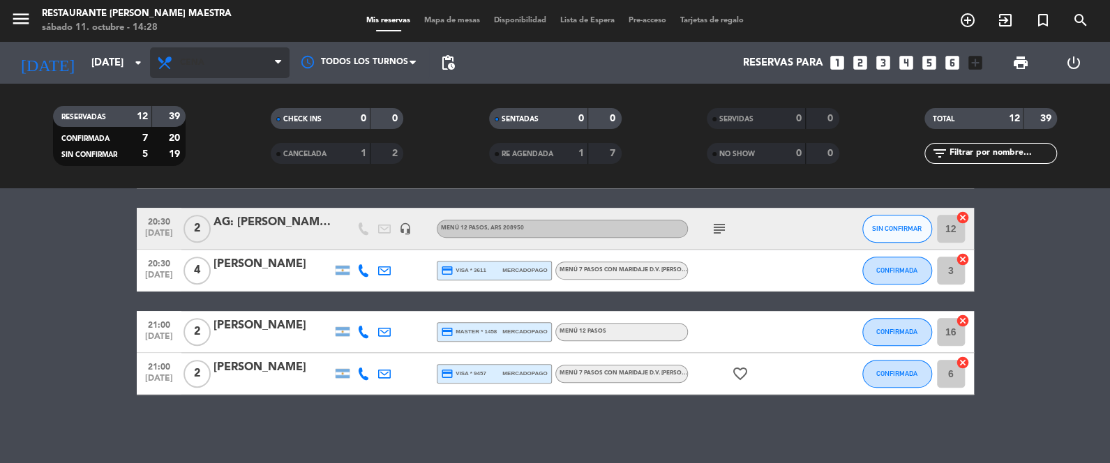
scroll to position [419, 0]
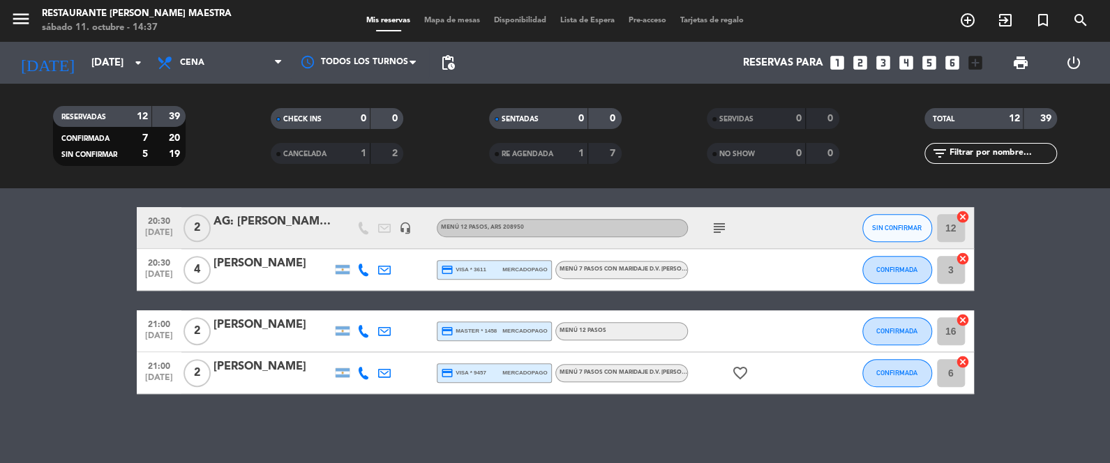
drag, startPoint x: 61, startPoint y: 384, endPoint x: 144, endPoint y: 43, distance: 351.2
click at [60, 383] on bookings-row "19:30 [DATE] 2 [PERSON_NAME] credit_card visa * 4409 stripe Menú 7 Pasos sin ma…" at bounding box center [555, 113] width 1110 height 561
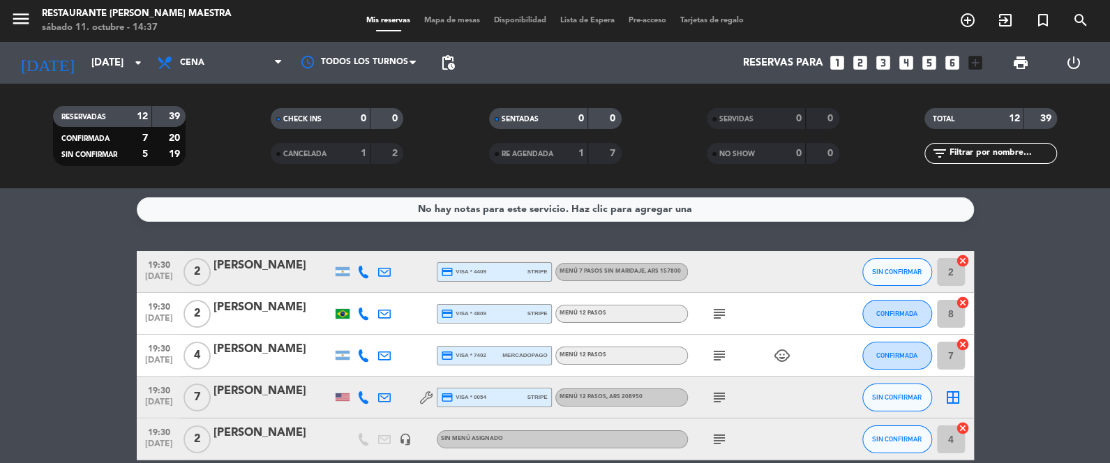
scroll to position [36, 0]
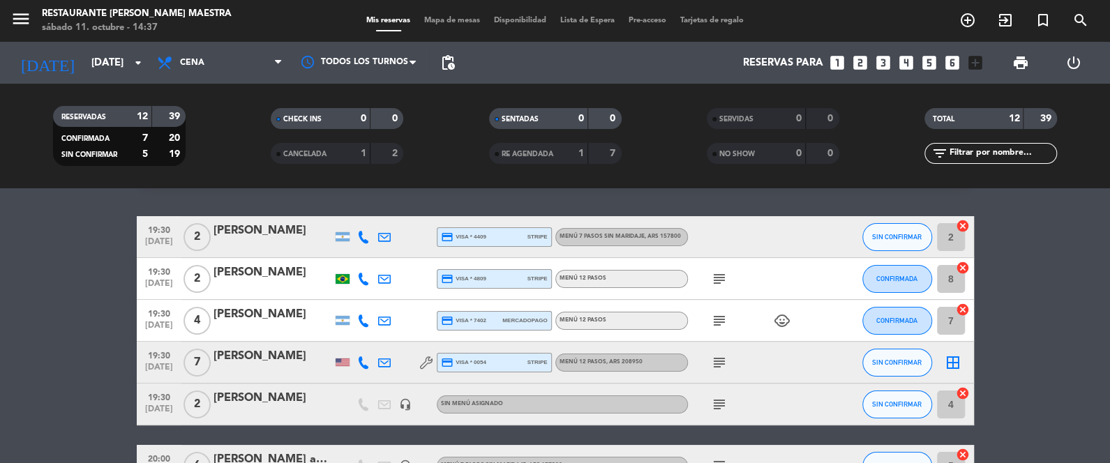
click at [364, 358] on icon at bounding box center [363, 363] width 13 height 13
click at [250, 354] on div "[PERSON_NAME]" at bounding box center [273, 357] width 119 height 18
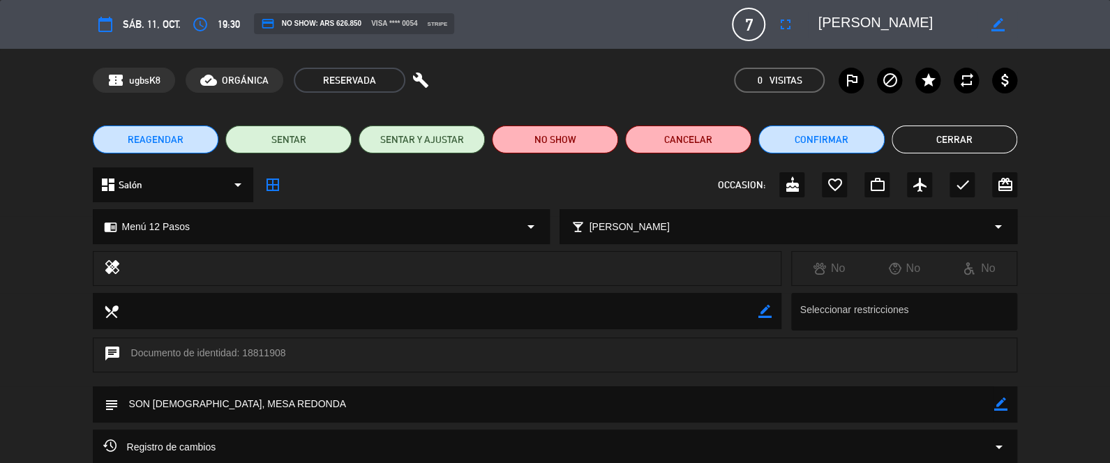
click at [223, 17] on span "19:30" at bounding box center [229, 24] width 22 height 17
click at [204, 24] on icon "access_time" at bounding box center [200, 24] width 17 height 17
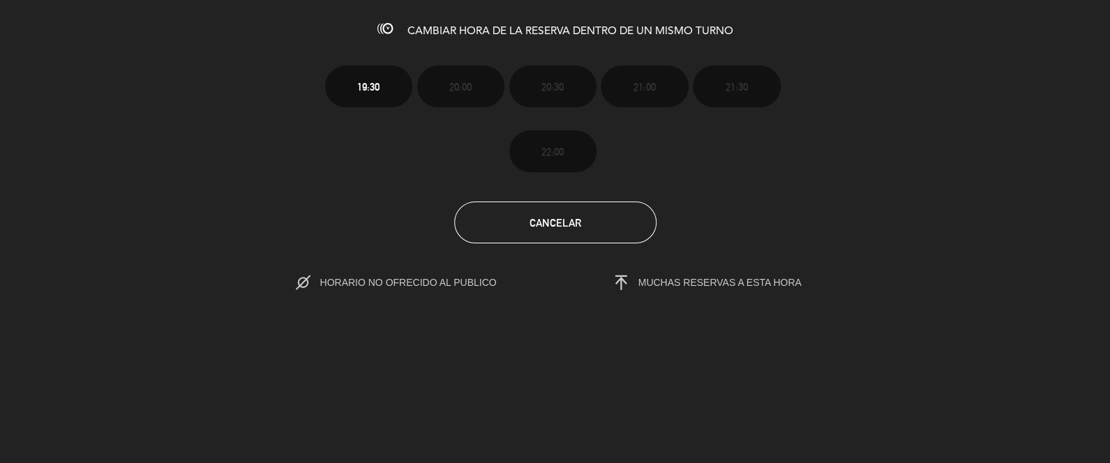
click at [327, 102] on div "19:30 20:00 20:30 21:00 21:30 22:00" at bounding box center [556, 108] width 482 height 130
drag, startPoint x: 475, startPoint y: 36, endPoint x: 827, endPoint y: 40, distance: 352.4
click at [475, 38] on div "CAMBIAR HORA DE LA RESERVA DENTRO DE UN MISMO TURNO 19:30 20:00 20:30 21:00 21:…" at bounding box center [555, 231] width 1110 height 463
click at [700, 285] on span "MUCHAS RESERVAS A ESTA HORA" at bounding box center [720, 282] width 163 height 11
click at [550, 218] on span "Cancelar" at bounding box center [556, 223] width 52 height 12
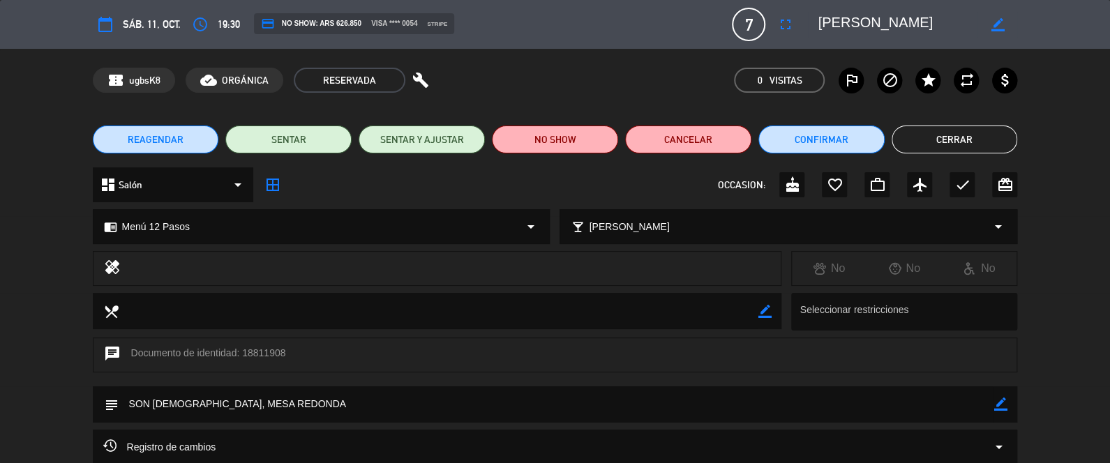
click at [966, 139] on button "Cerrar" at bounding box center [955, 140] width 126 height 28
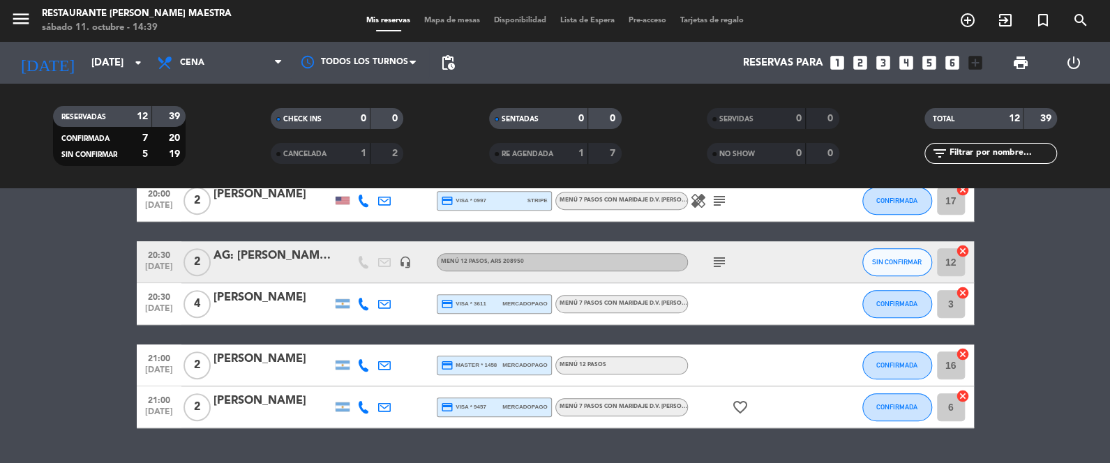
scroll to position [419, 0]
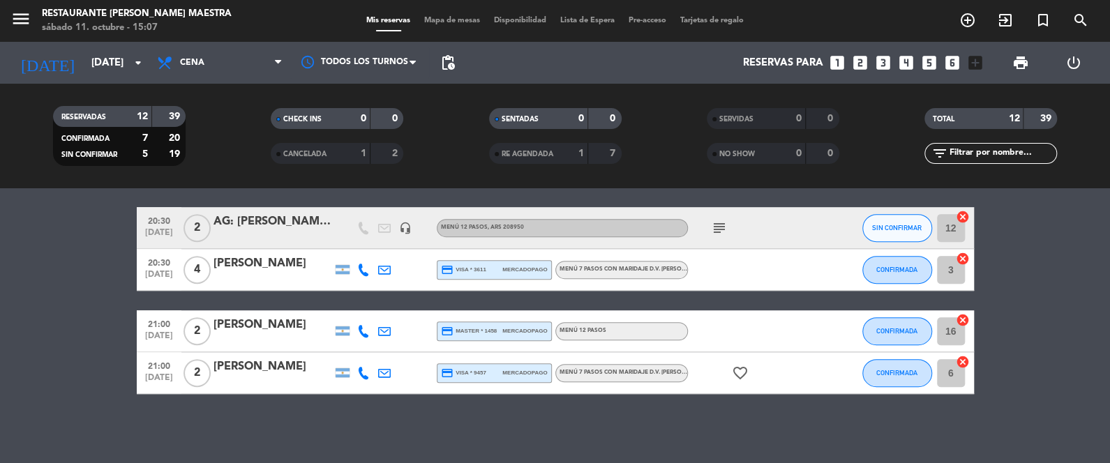
click at [61, 271] on bookings-row "19:30 [DATE] 2 [PERSON_NAME] credit_card visa * 4409 stripe Menú 7 Pasos sin ma…" at bounding box center [555, 113] width 1110 height 561
click at [33, 263] on bookings-row "19:30 [DATE] 2 [PERSON_NAME] credit_card visa * 4409 stripe Menú 7 Pasos sin ma…" at bounding box center [555, 113] width 1110 height 561
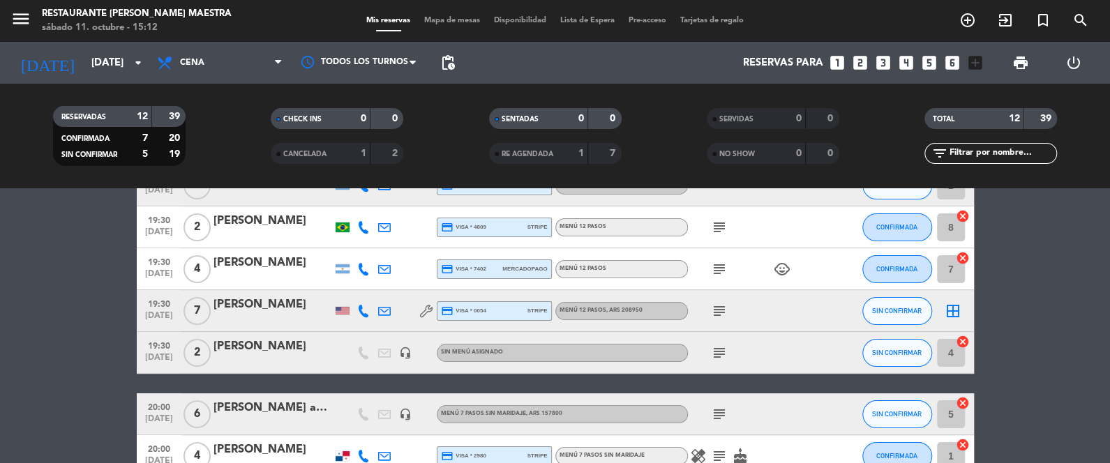
scroll to position [0, 0]
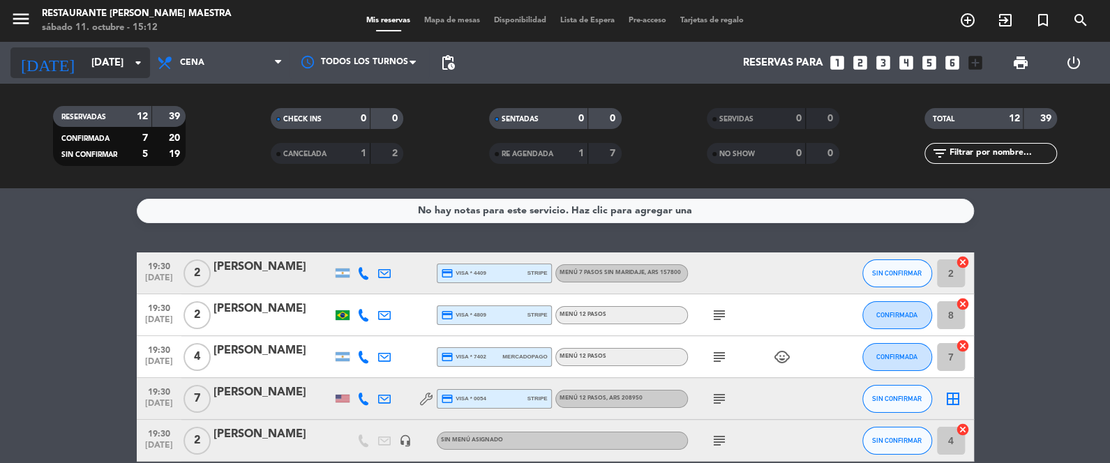
click at [100, 65] on input "[DATE]" at bounding box center [151, 63] width 134 height 26
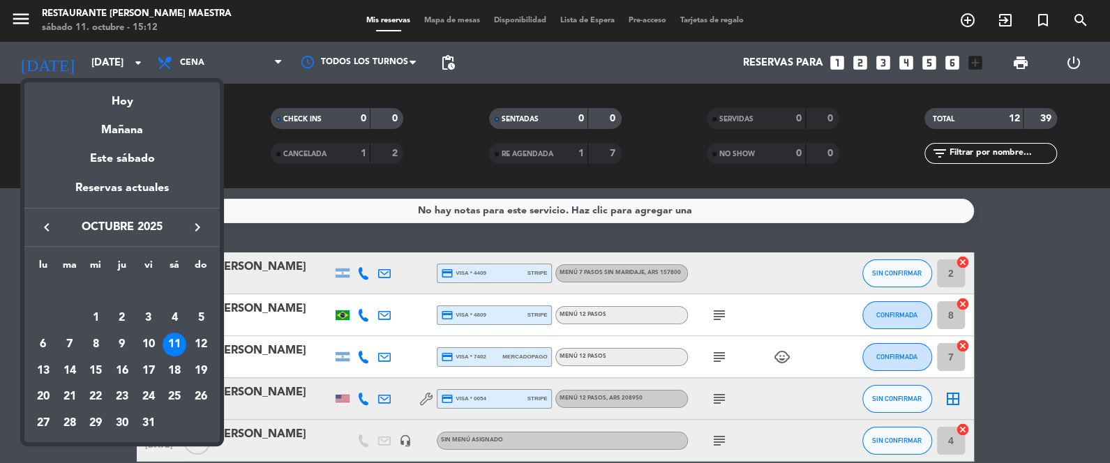
click at [1100, 233] on div at bounding box center [555, 231] width 1110 height 463
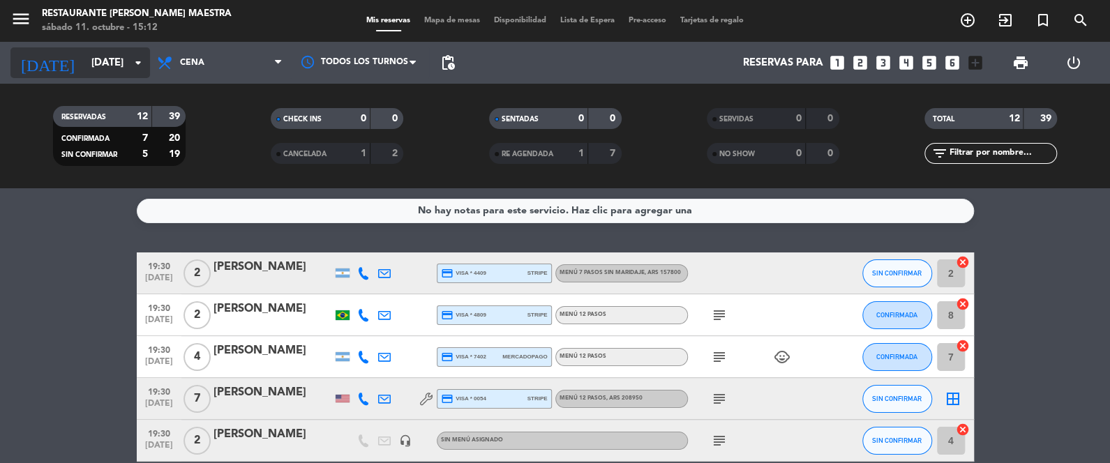
click at [87, 73] on input "[DATE]" at bounding box center [151, 63] width 134 height 26
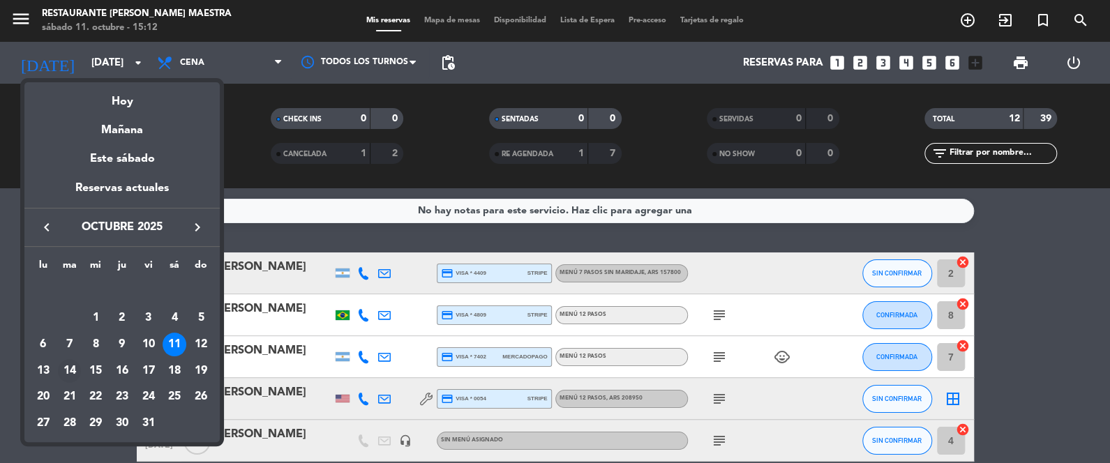
click at [73, 368] on div "14" at bounding box center [70, 371] width 24 height 24
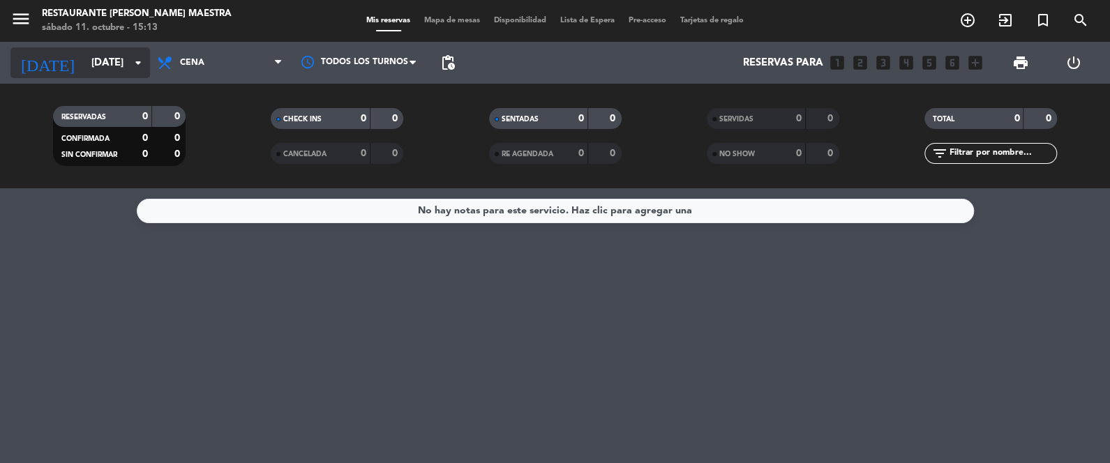
click at [84, 73] on input "[DATE]" at bounding box center [151, 63] width 134 height 26
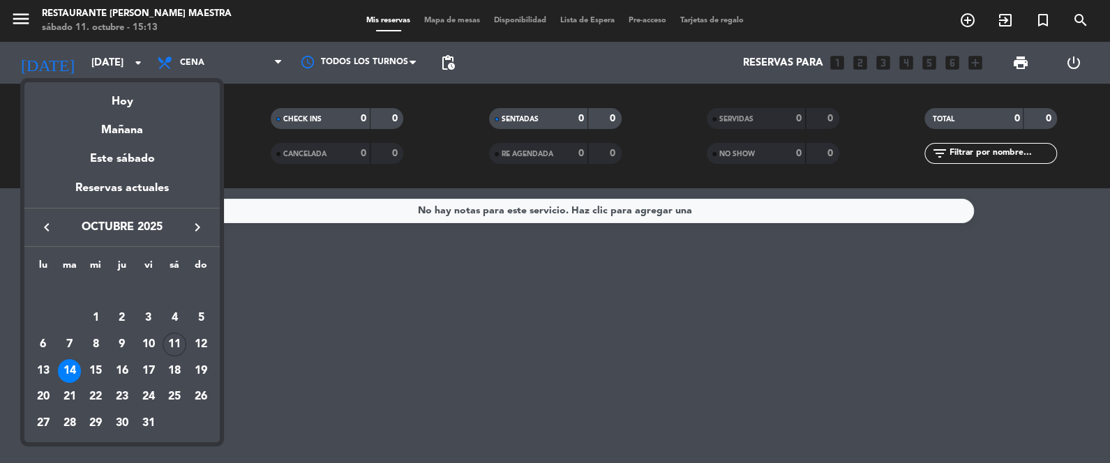
drag, startPoint x: 126, startPoint y: 112, endPoint x: 229, endPoint y: 38, distance: 127.0
click at [126, 111] on div "Mañana" at bounding box center [121, 125] width 195 height 29
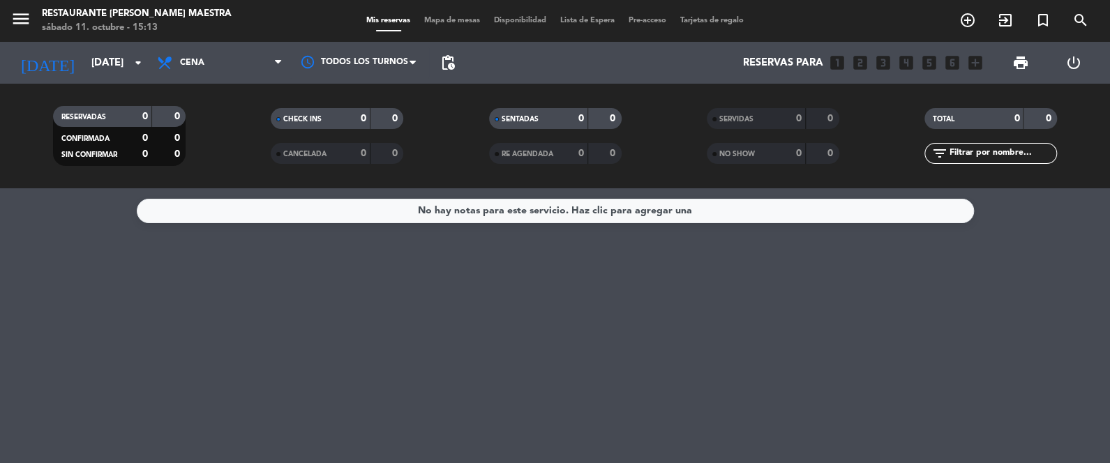
type input "[DATE]"
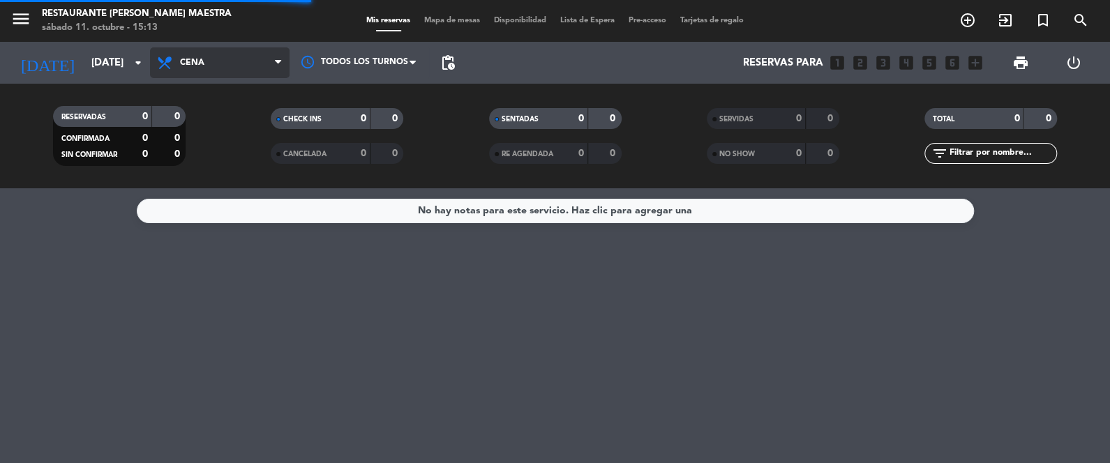
click at [201, 59] on span "Cena" at bounding box center [192, 63] width 24 height 10
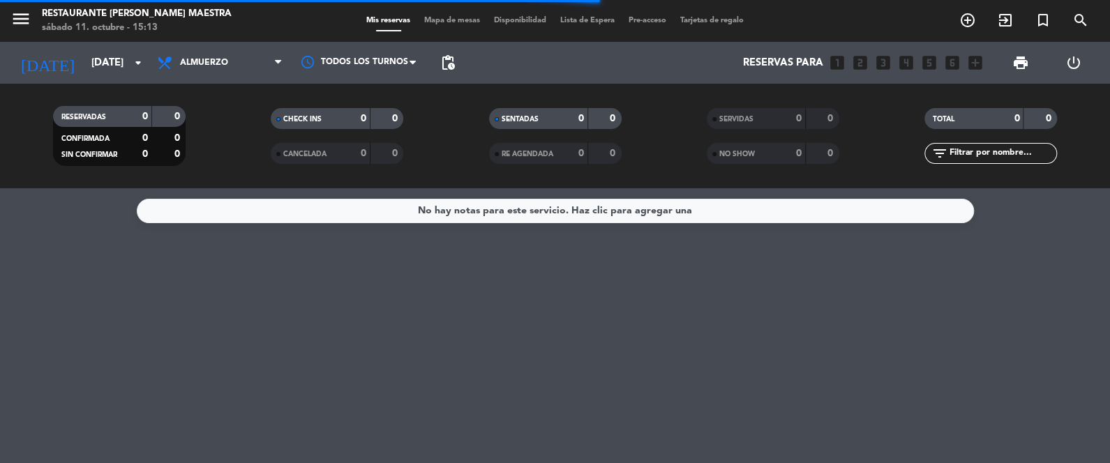
click at [460, 17] on span "Mapa de mesas" at bounding box center [452, 21] width 70 height 8
